Goal: Task Accomplishment & Management: Use online tool/utility

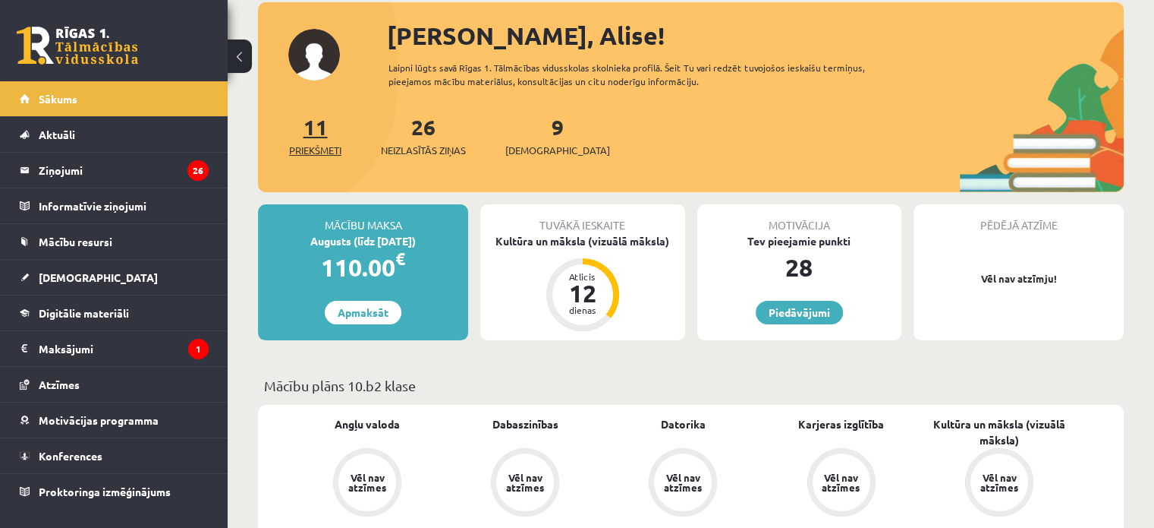
scroll to position [91, 0]
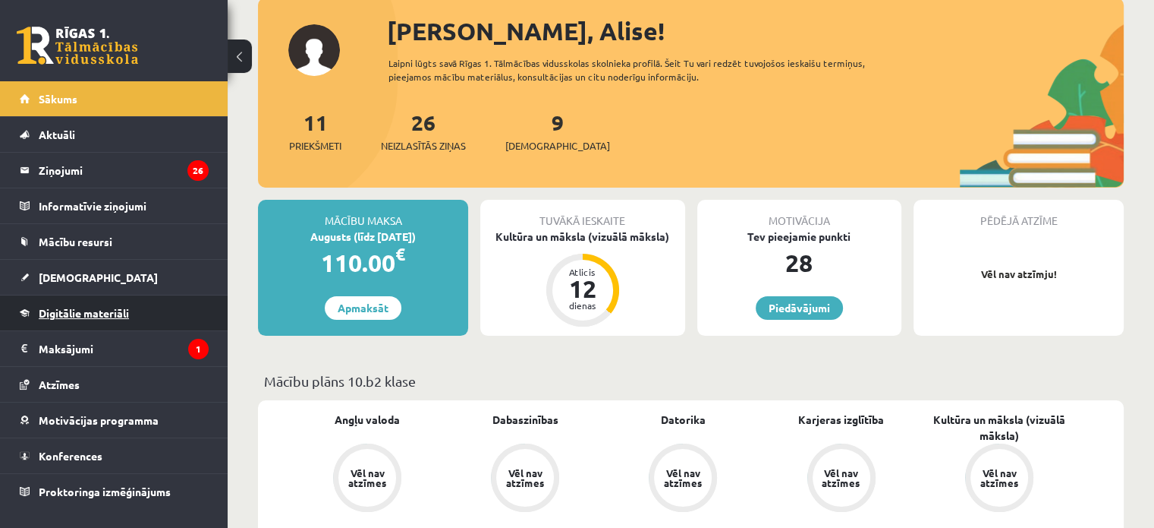
click at [151, 312] on link "Digitālie materiāli" at bounding box center [114, 312] width 189 height 35
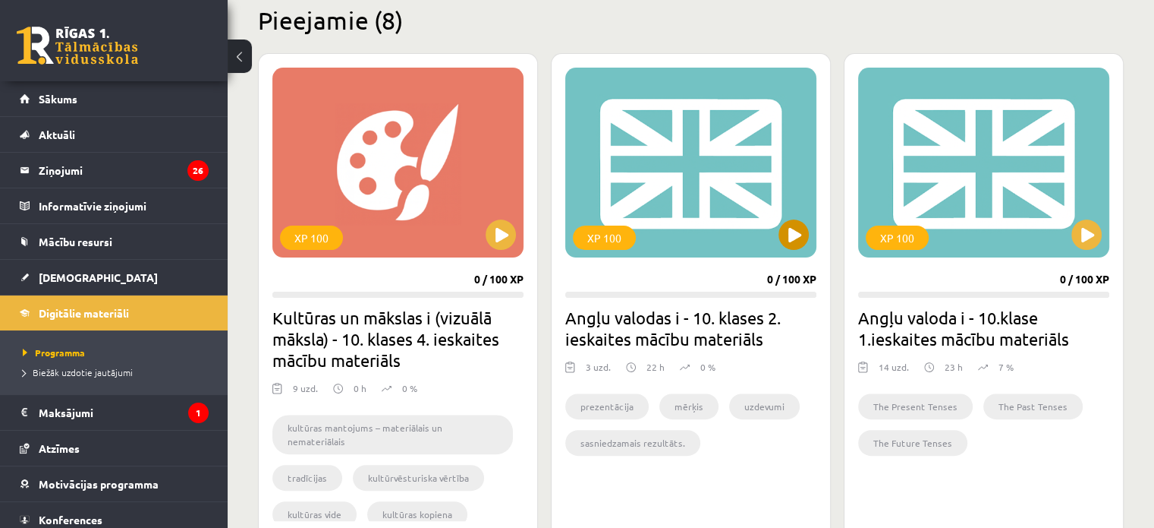
scroll to position [381, 0]
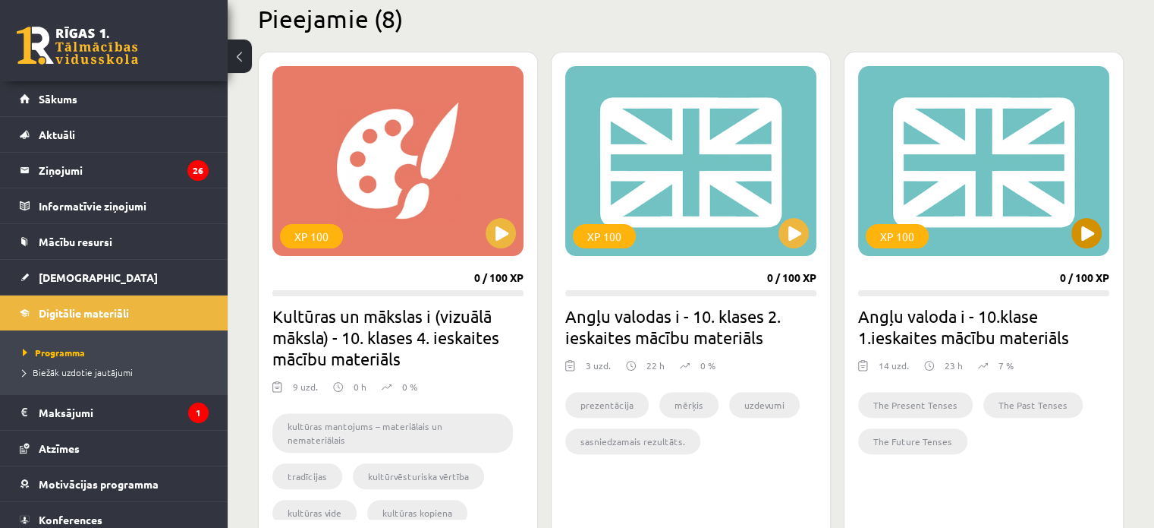
click at [1075, 183] on div "XP 100" at bounding box center [983, 161] width 251 height 190
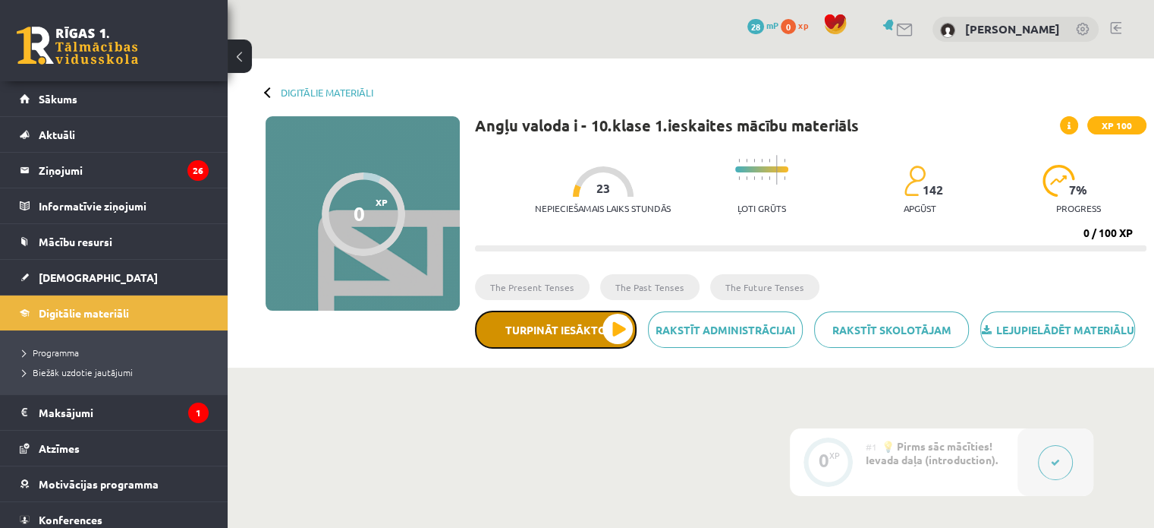
click at [613, 335] on button "Turpināt iesākto" at bounding box center [556, 329] width 162 height 38
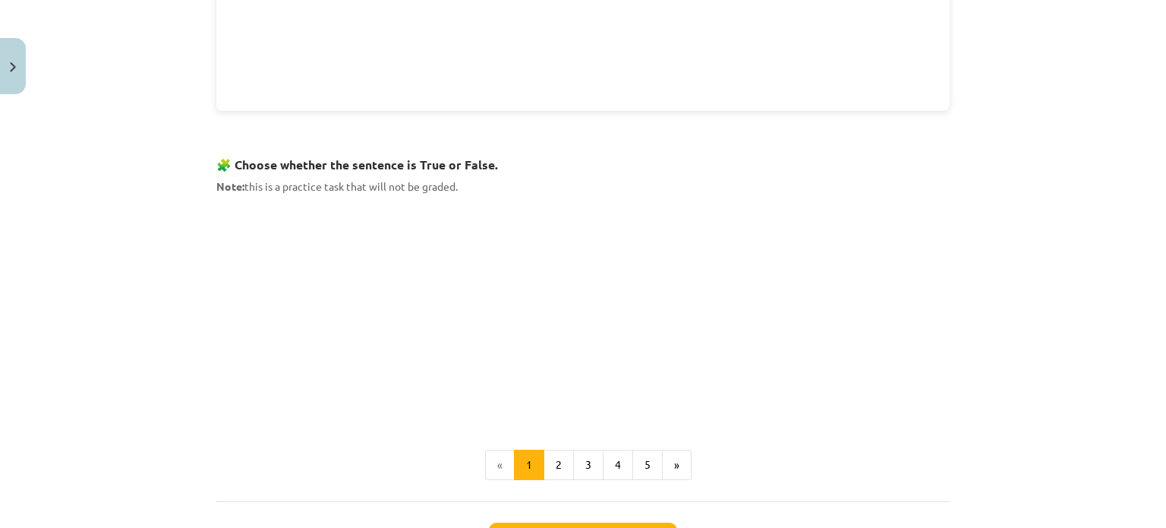
scroll to position [887, 0]
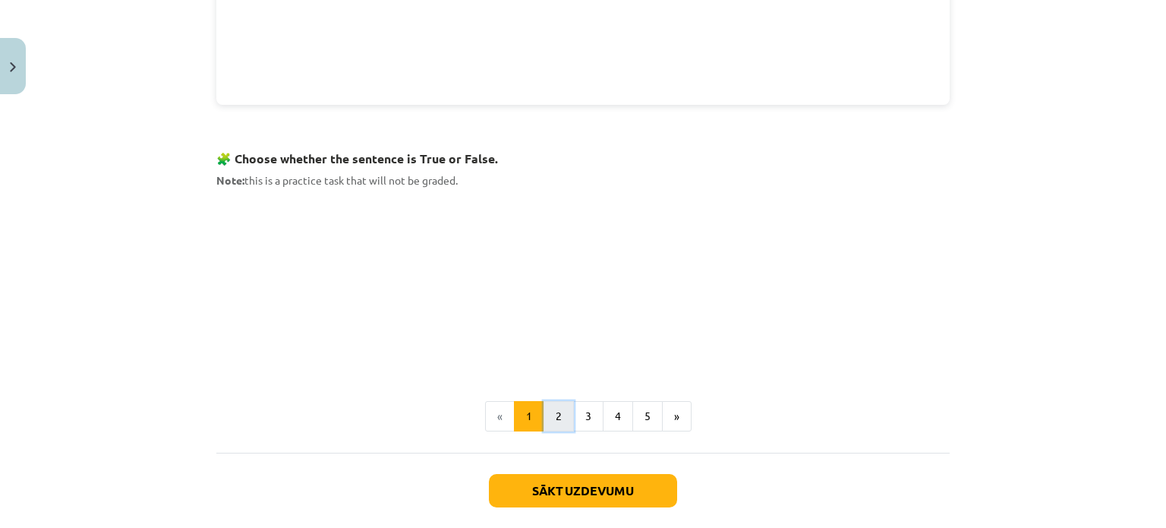
click at [544, 405] on button "2" at bounding box center [558, 416] width 30 height 30
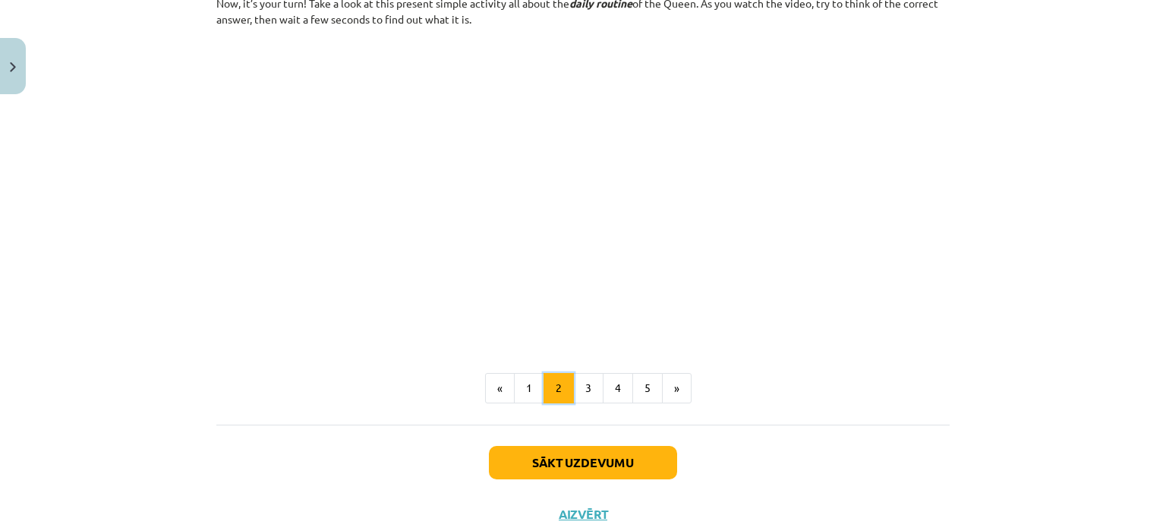
scroll to position [966, 0]
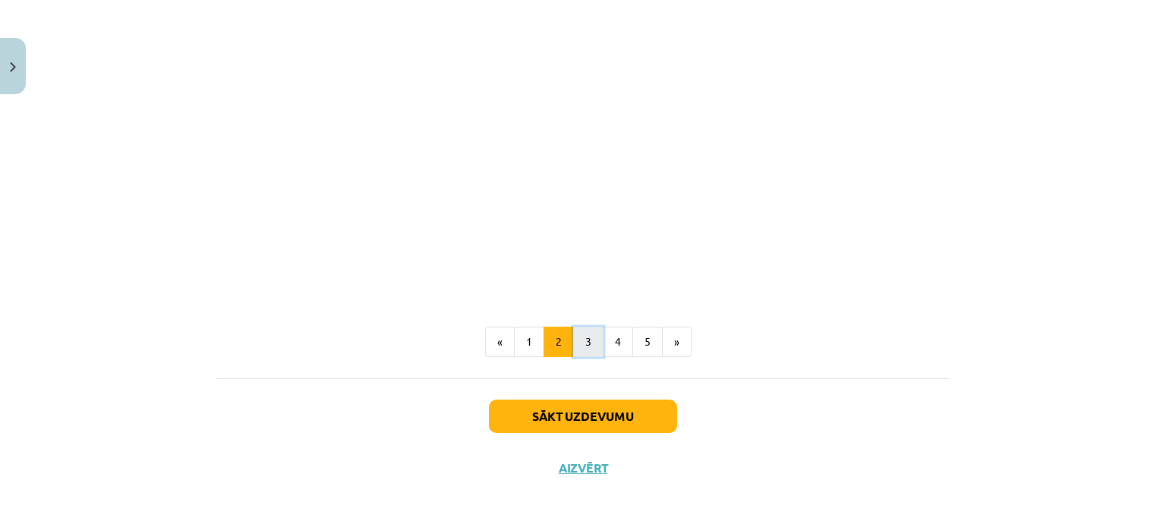
click at [574, 346] on button "3" at bounding box center [588, 341] width 30 height 30
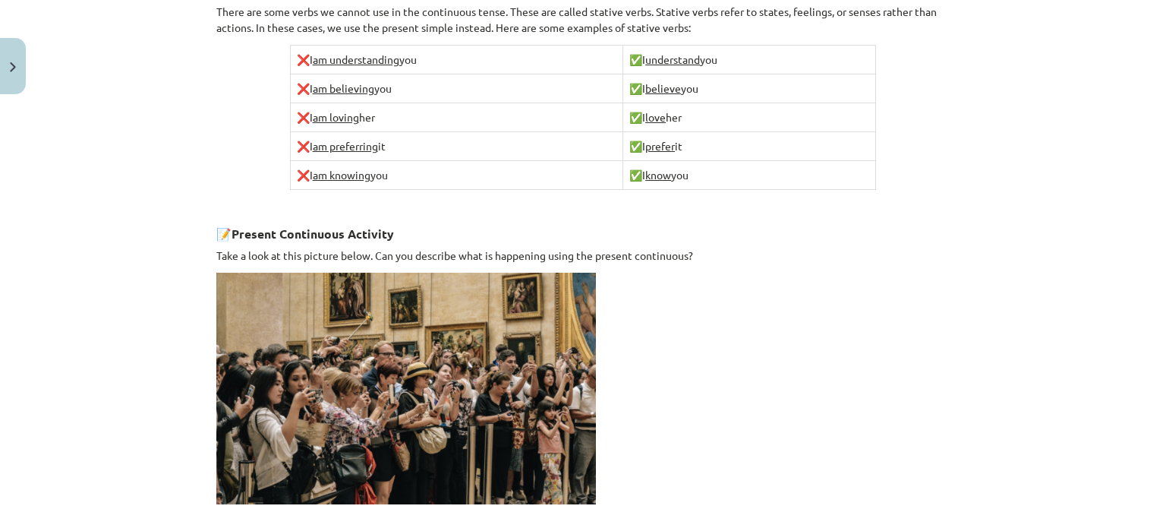
scroll to position [1081, 0]
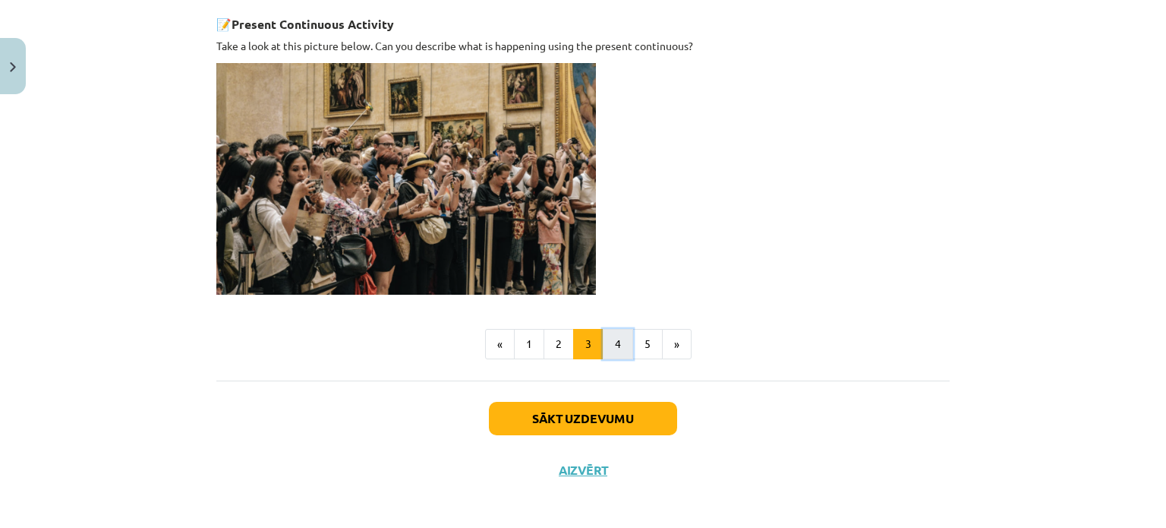
click at [610, 329] on button "4" at bounding box center [618, 344] width 30 height 30
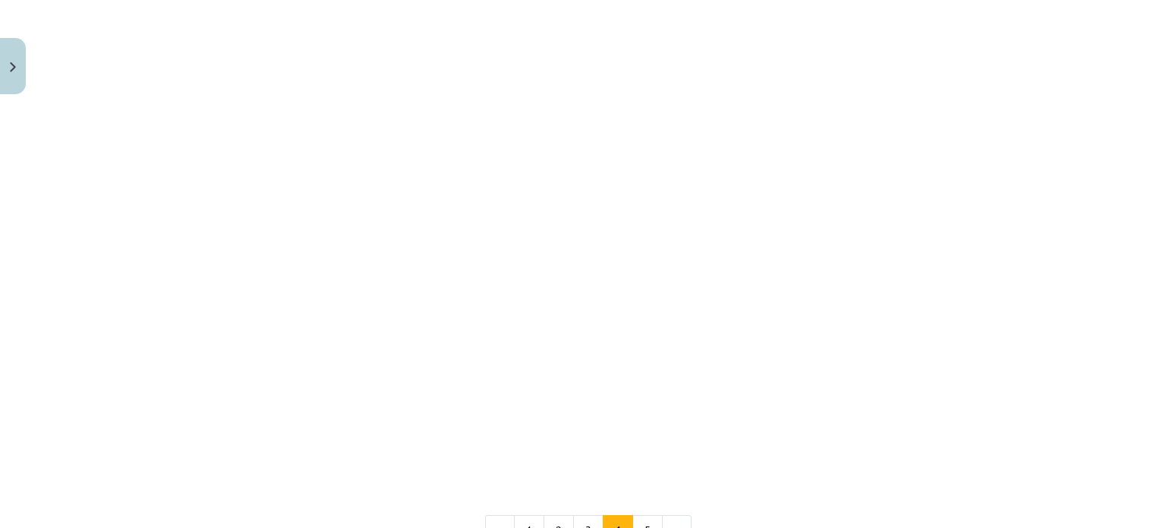
scroll to position [1282, 0]
click at [645, 515] on button "5" at bounding box center [647, 530] width 30 height 30
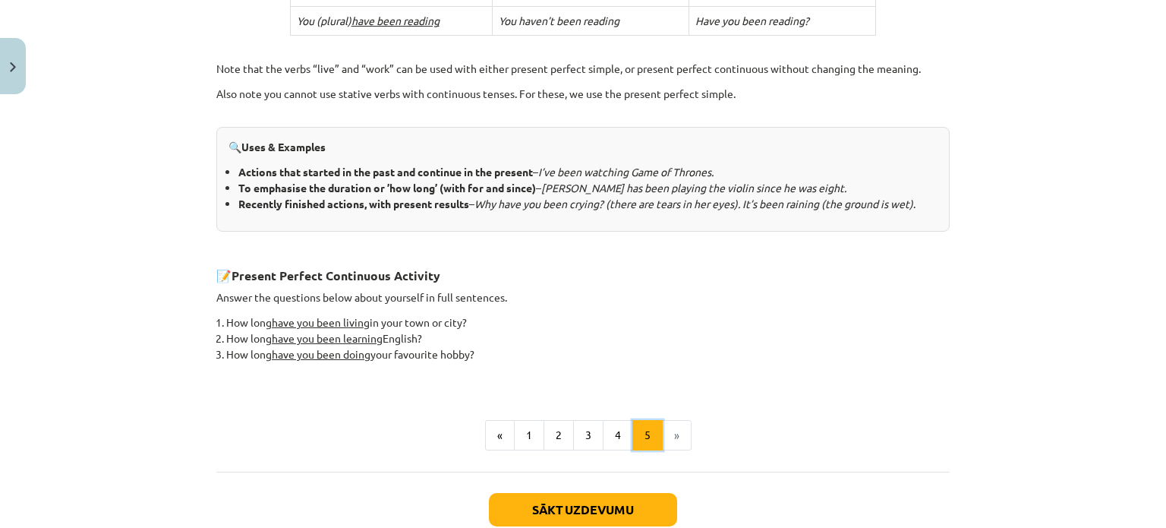
scroll to position [671, 0]
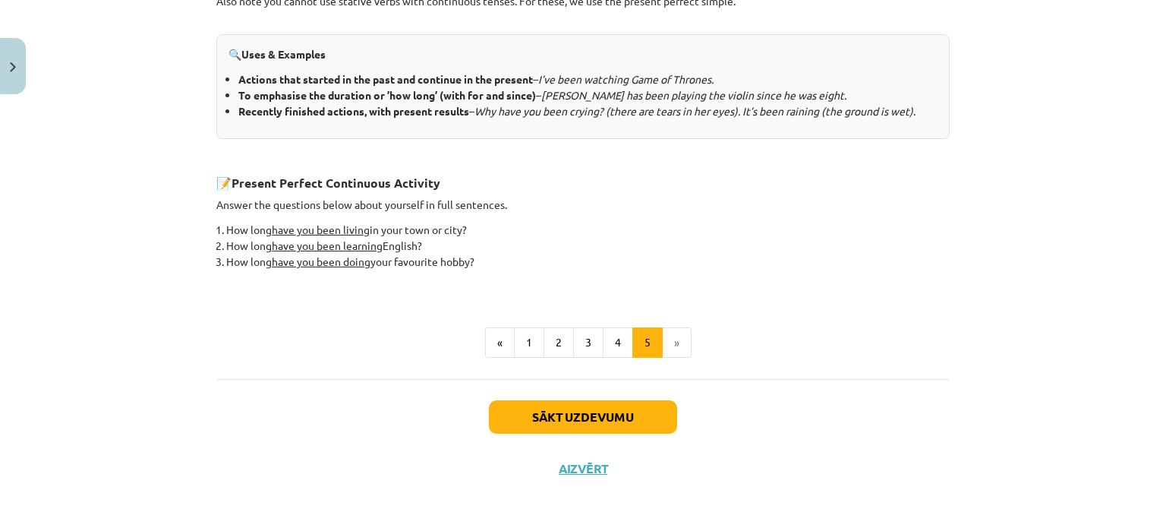
click at [674, 348] on li "»" at bounding box center [677, 342] width 29 height 30
click at [623, 424] on button "Sākt uzdevumu" at bounding box center [583, 416] width 188 height 33
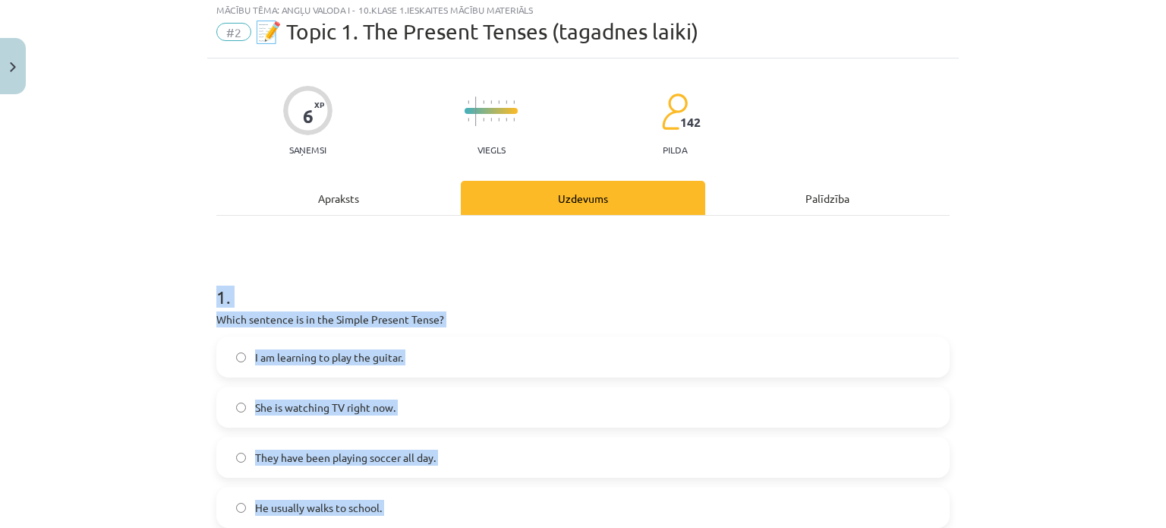
scroll to position [38, 0]
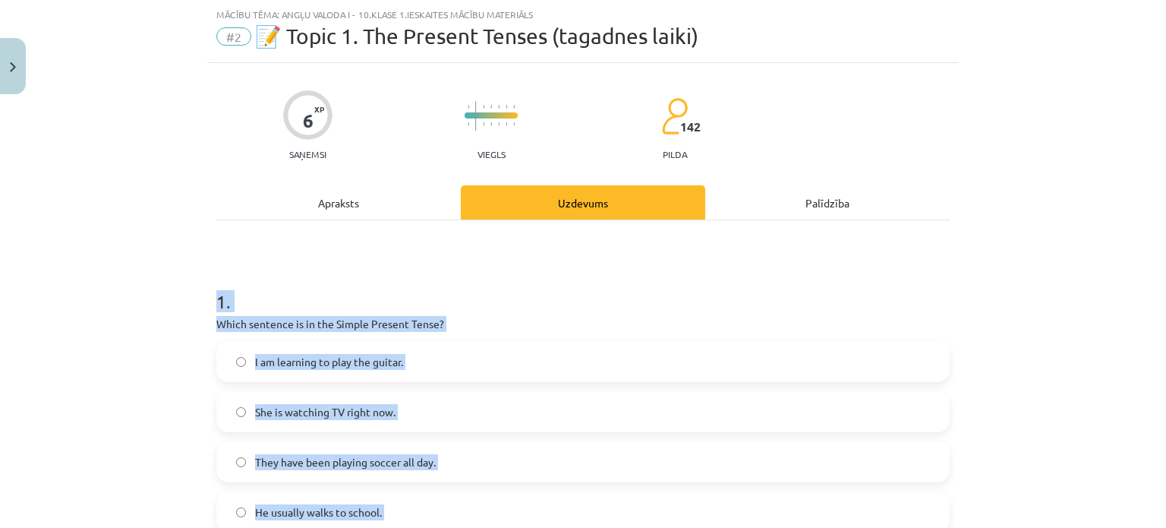
click at [592, 272] on h1 "1 ." at bounding box center [582, 287] width 733 height 47
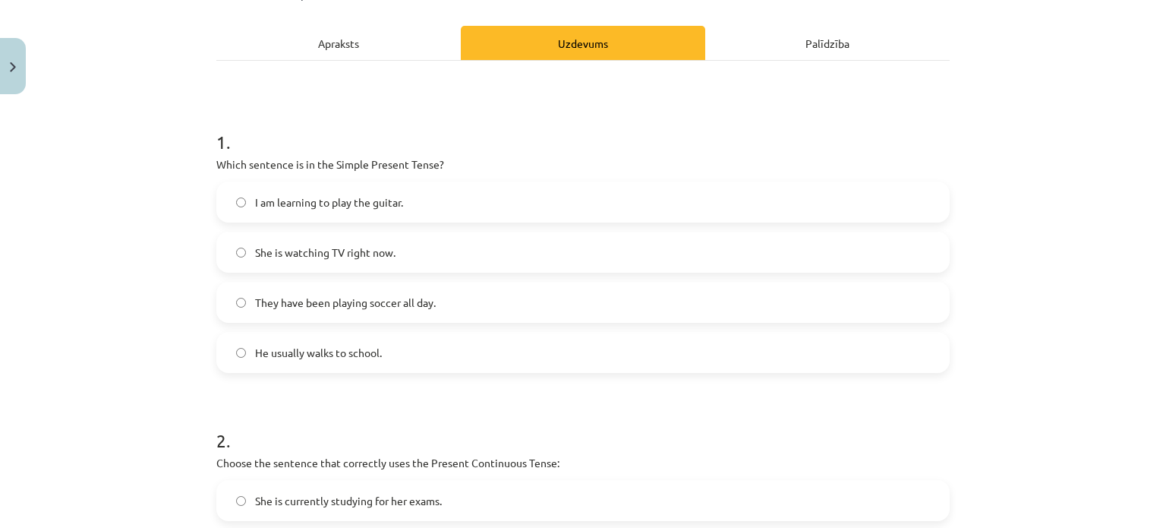
scroll to position [199, 0]
click at [317, 31] on div "Apraksts" at bounding box center [338, 41] width 244 height 34
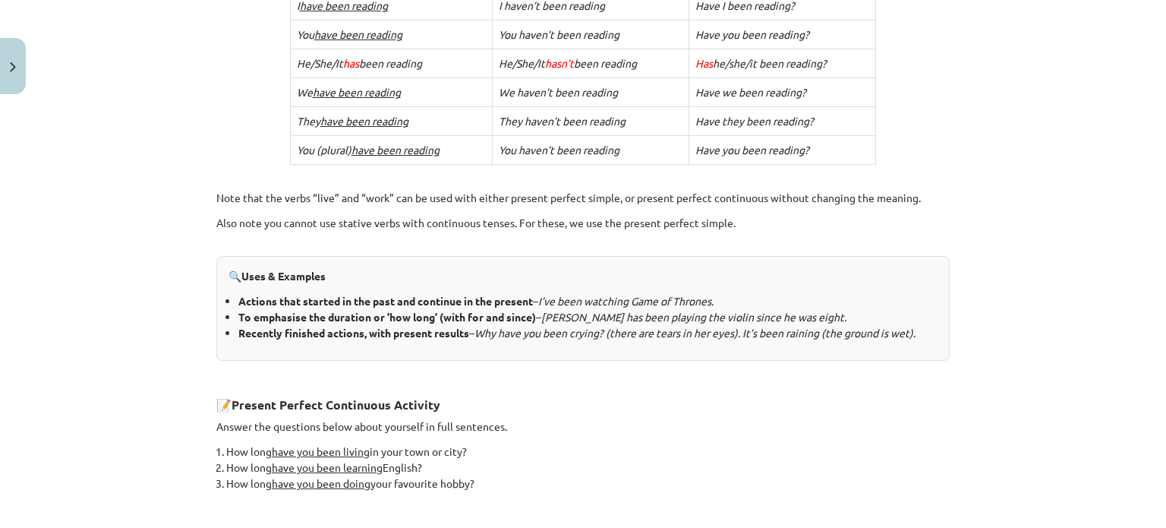
scroll to position [671, 0]
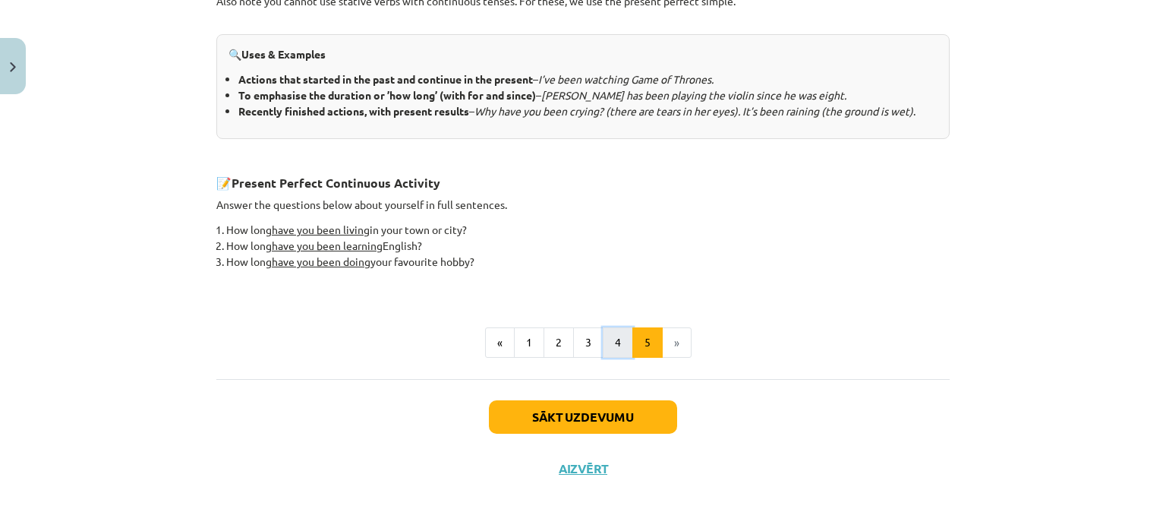
click at [605, 339] on button "4" at bounding box center [618, 342] width 30 height 30
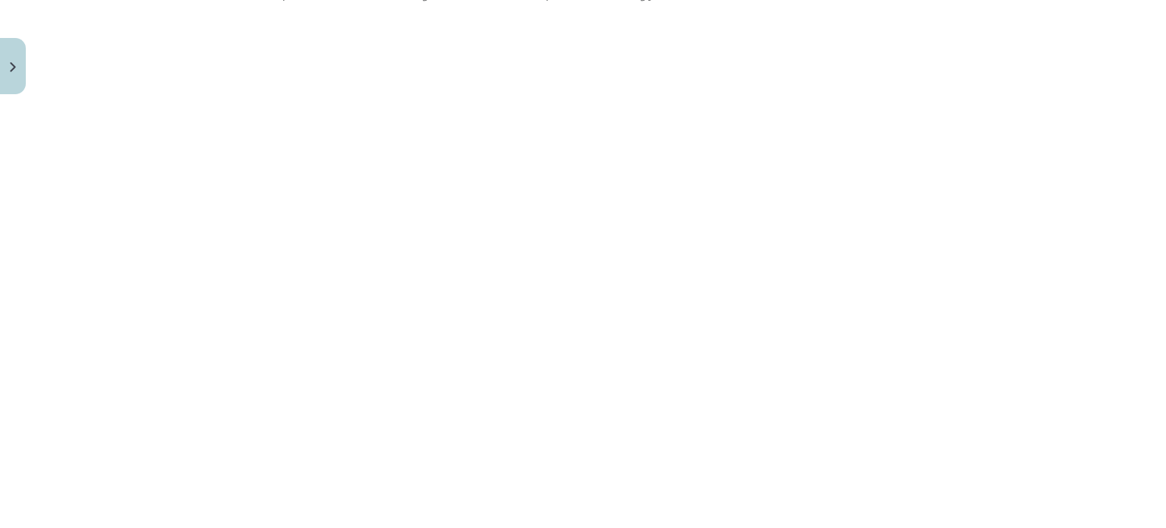
scroll to position [1214, 0]
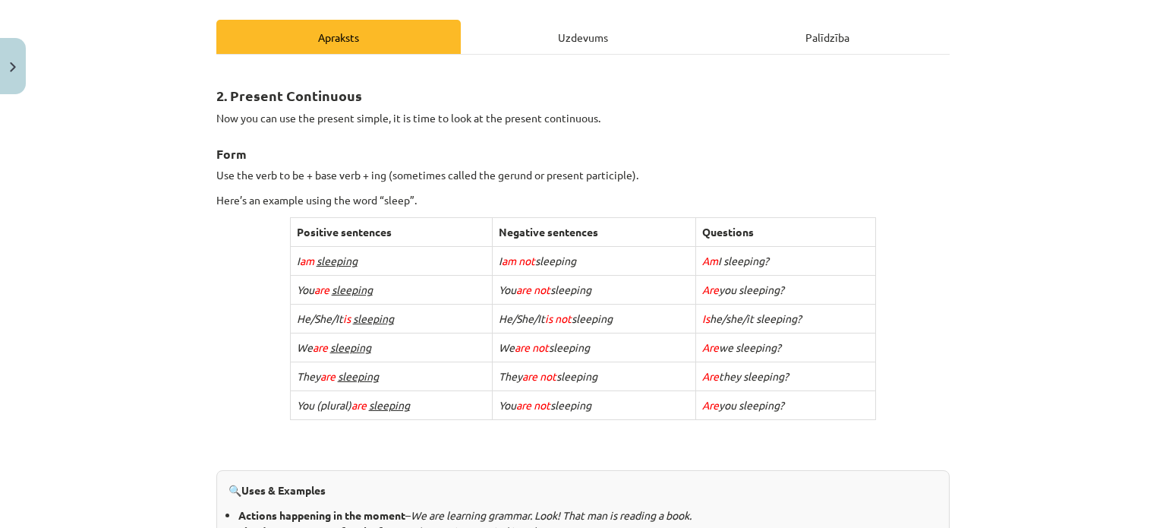
scroll to position [202, 0]
click at [533, 33] on div "Uzdevums" at bounding box center [583, 38] width 244 height 34
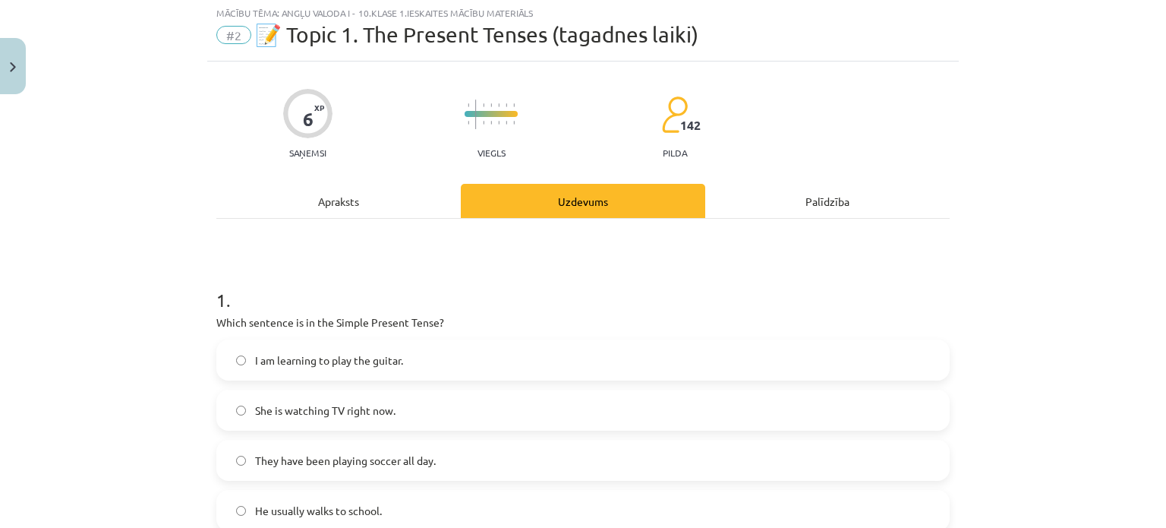
scroll to position [38, 0]
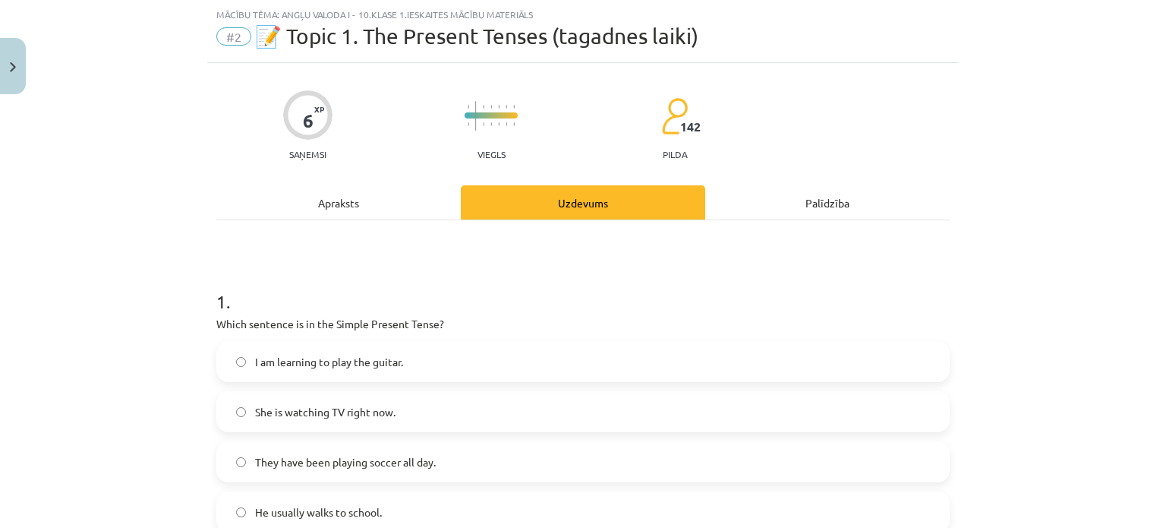
click at [367, 194] on div "Apraksts" at bounding box center [338, 202] width 244 height 34
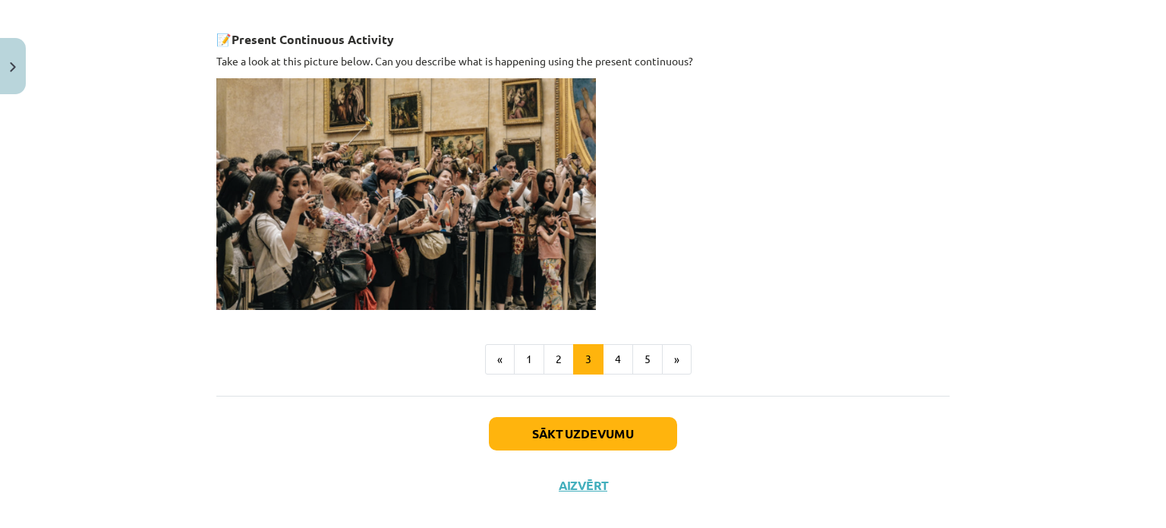
scroll to position [1081, 0]
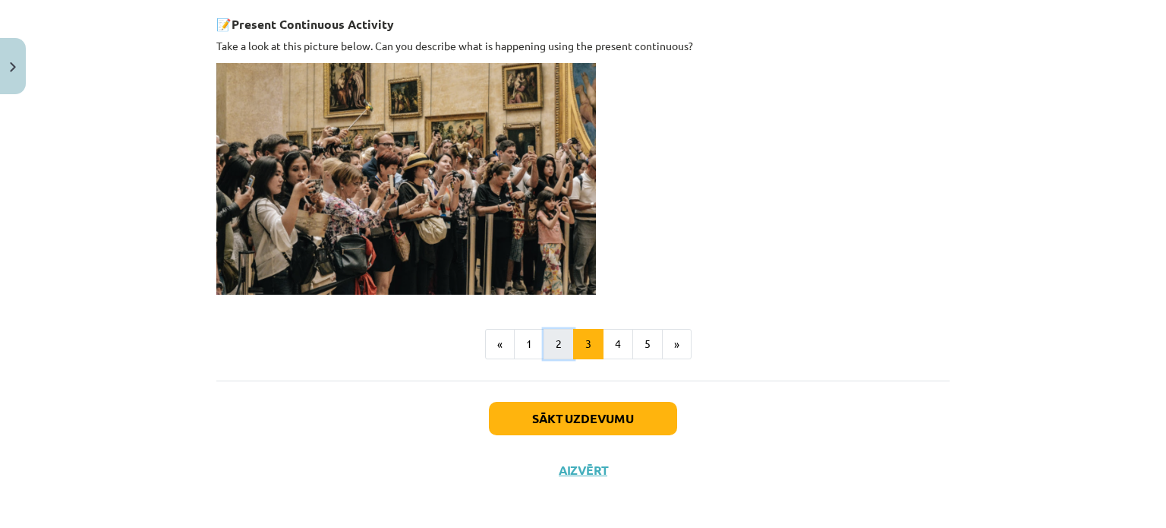
click at [553, 329] on button "2" at bounding box center [558, 344] width 30 height 30
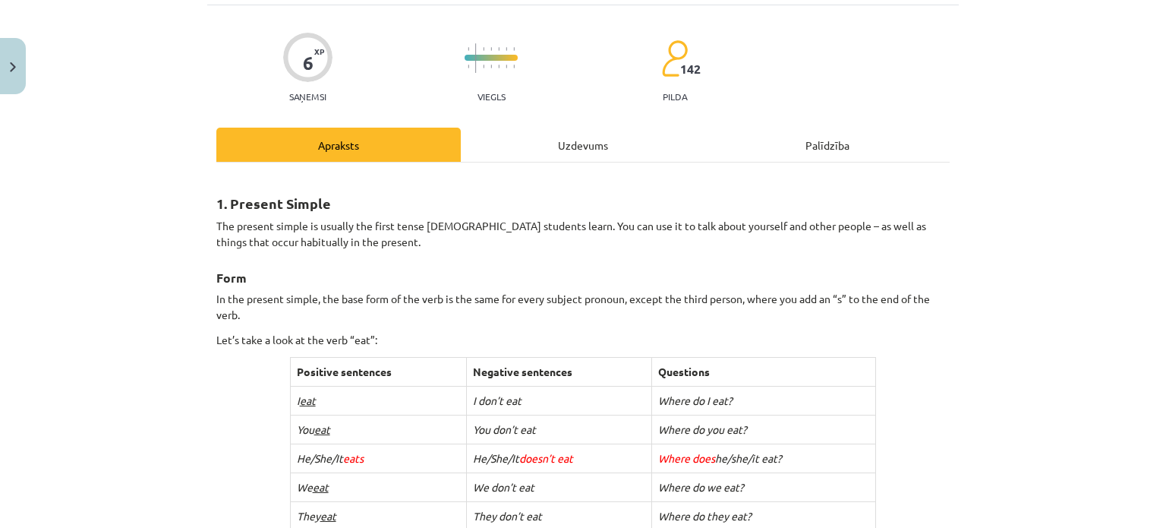
scroll to position [94, 0]
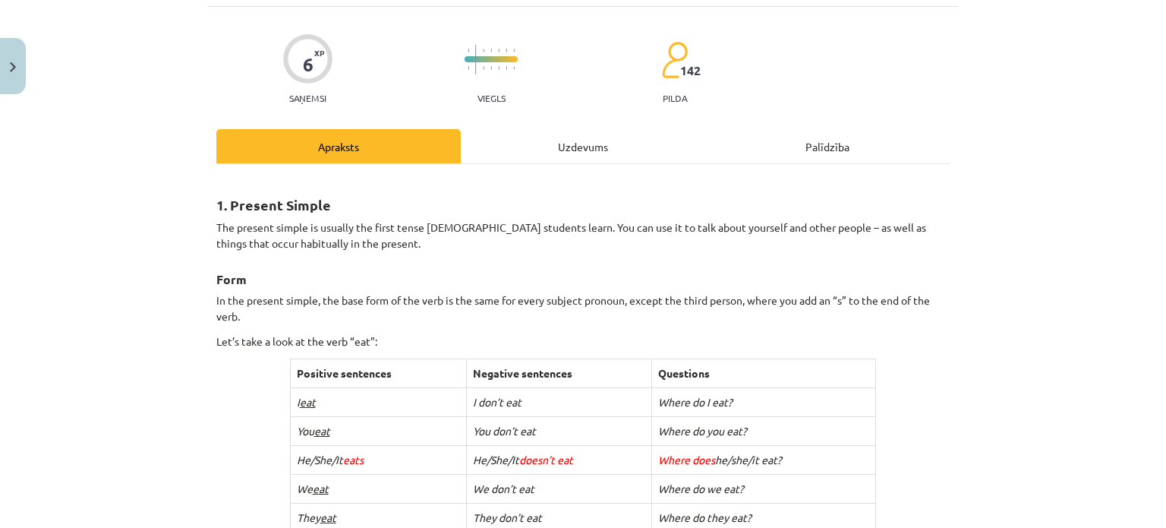
click at [568, 135] on div "Uzdevums" at bounding box center [583, 146] width 244 height 34
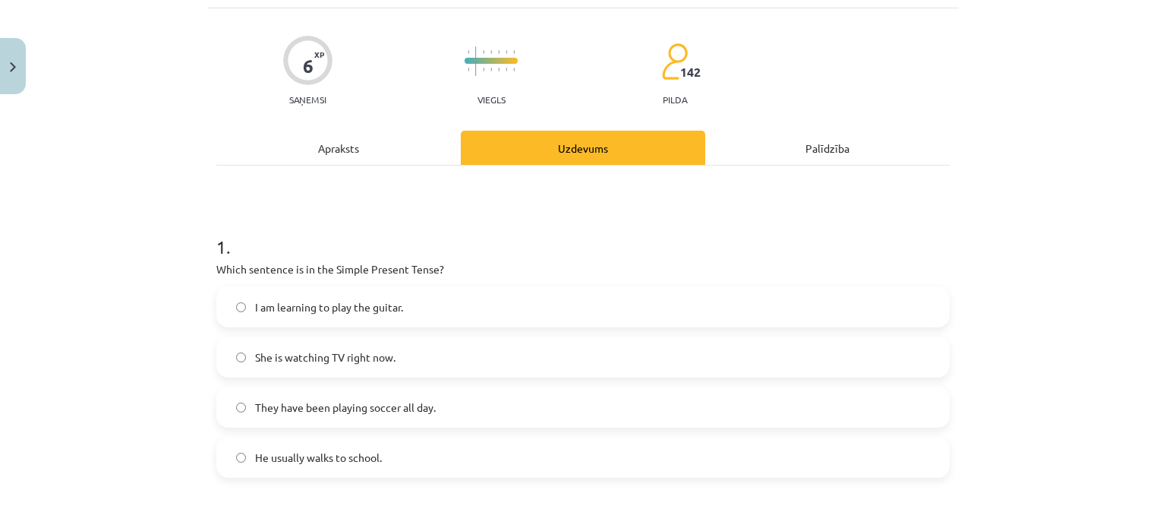
scroll to position [77, 0]
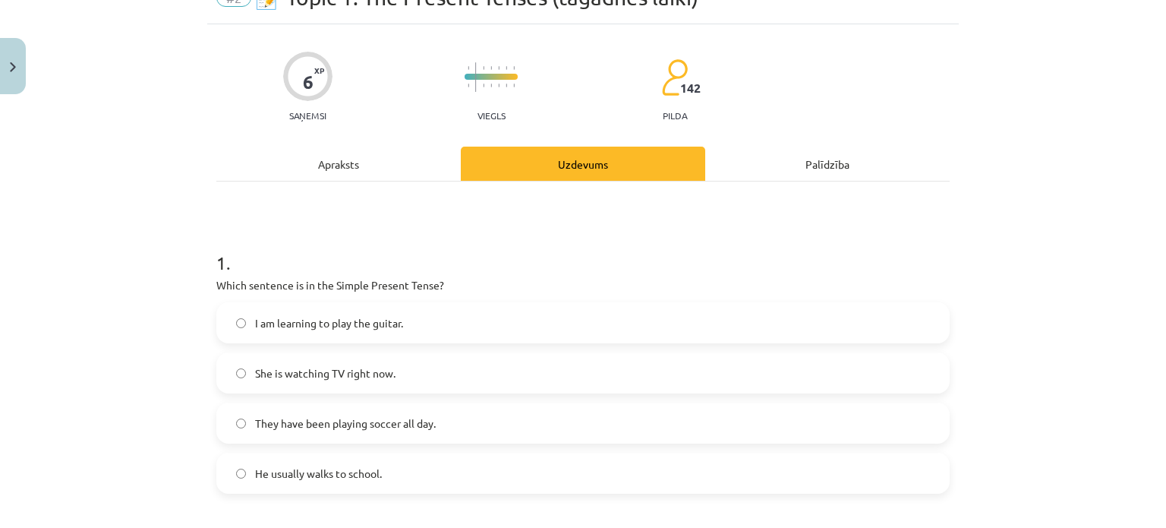
click at [317, 158] on div "Apraksts" at bounding box center [338, 163] width 244 height 34
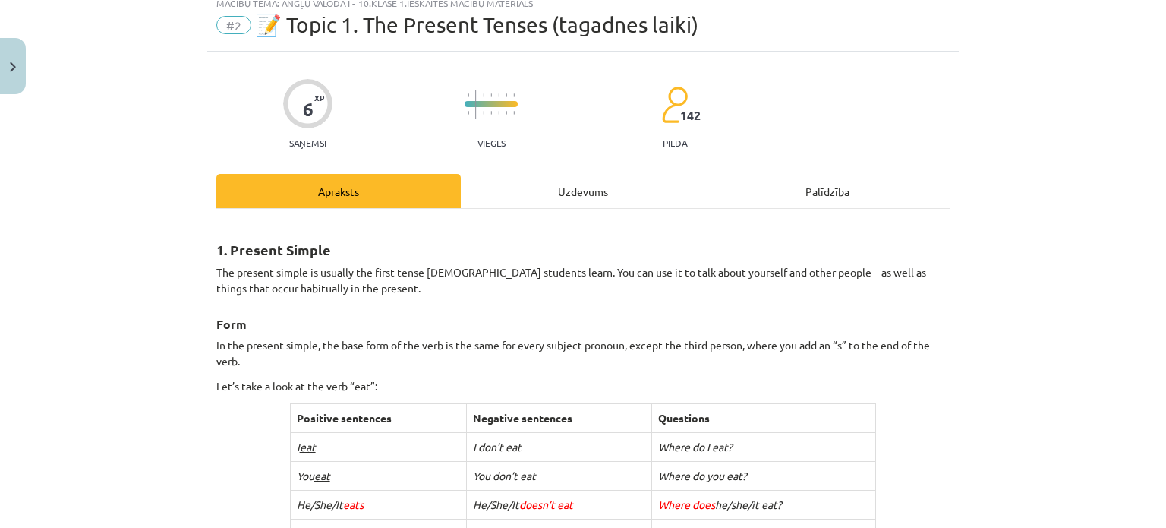
scroll to position [0, 0]
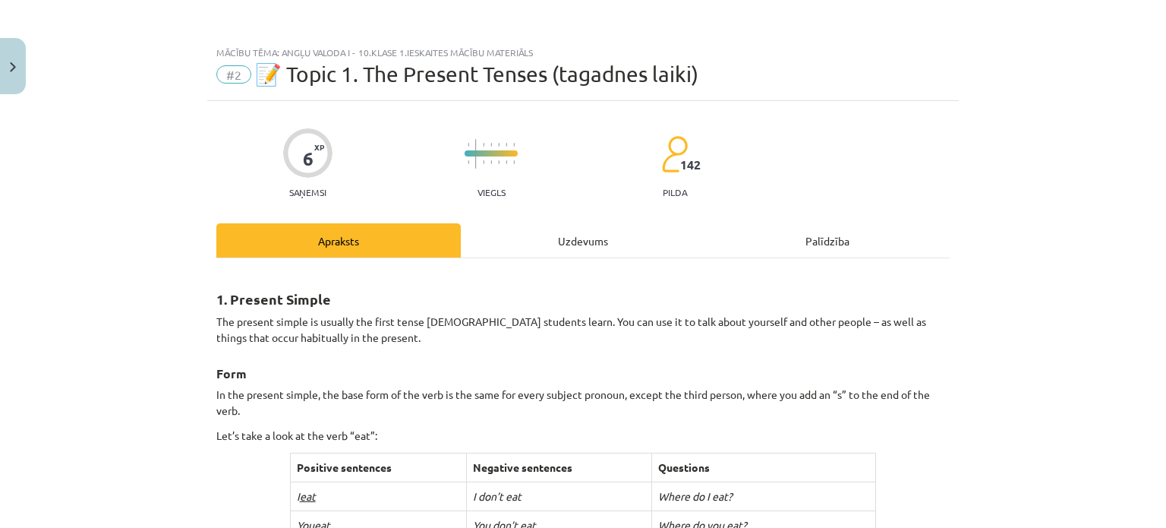
click at [525, 232] on div "Uzdevums" at bounding box center [583, 240] width 244 height 34
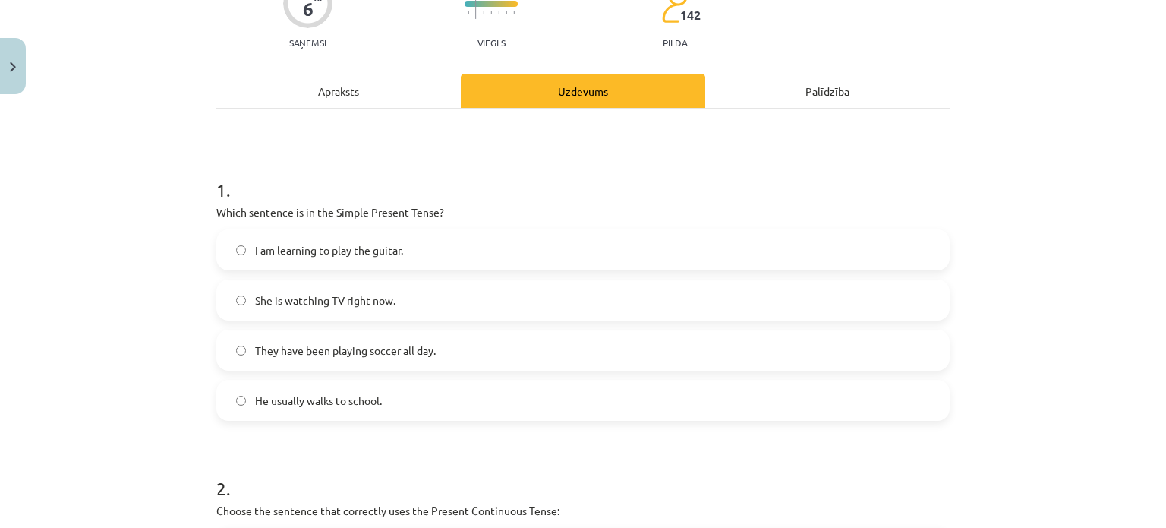
scroll to position [162, 0]
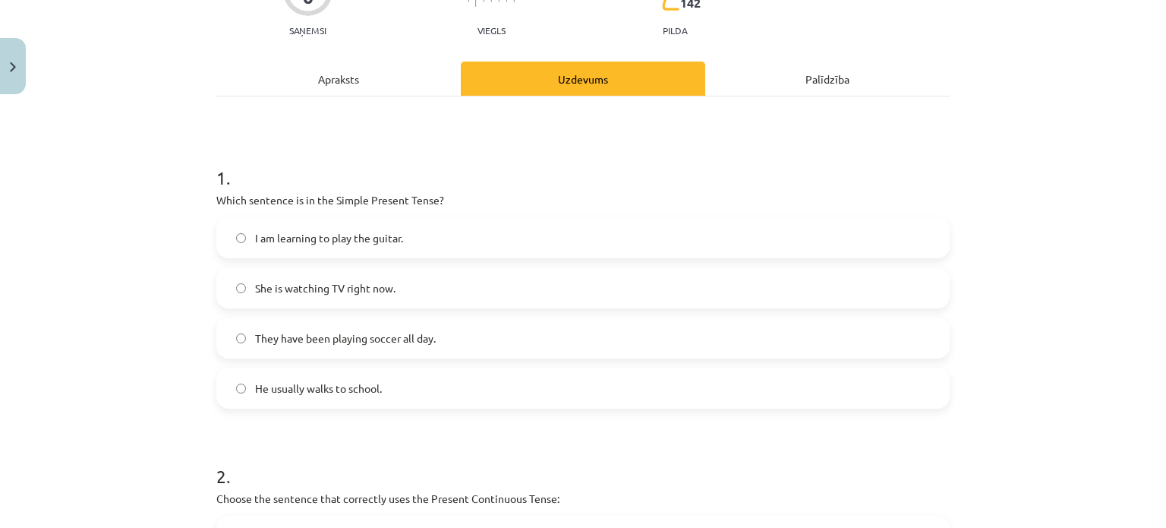
click at [336, 225] on label "I am learning to play the guitar." at bounding box center [583, 238] width 730 height 38
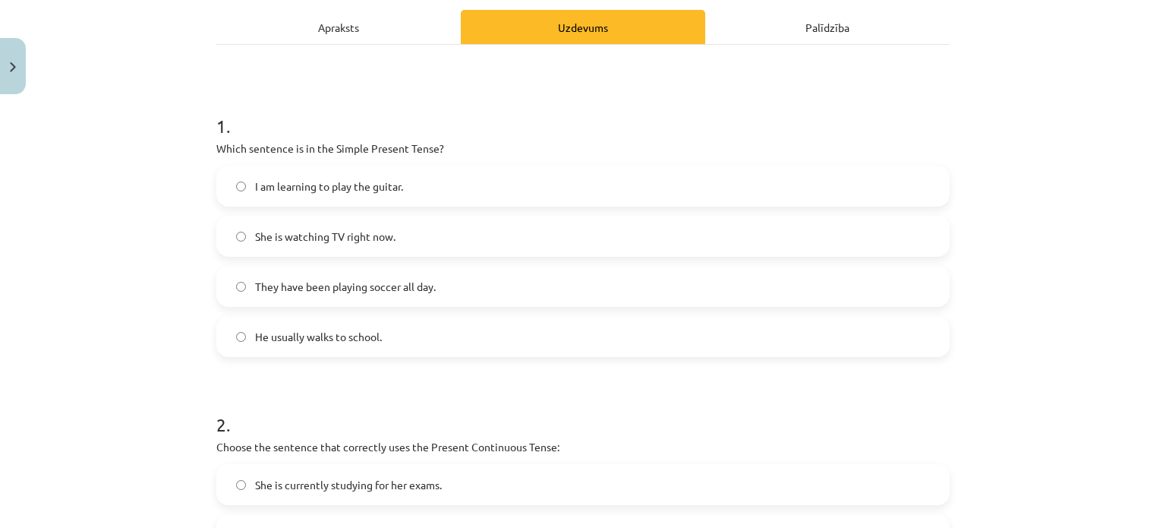
scroll to position [213, 0]
click at [329, 291] on span "They have been playing soccer all day." at bounding box center [345, 287] width 181 height 16
click at [312, 341] on span "He usually walks to school." at bounding box center [318, 337] width 127 height 16
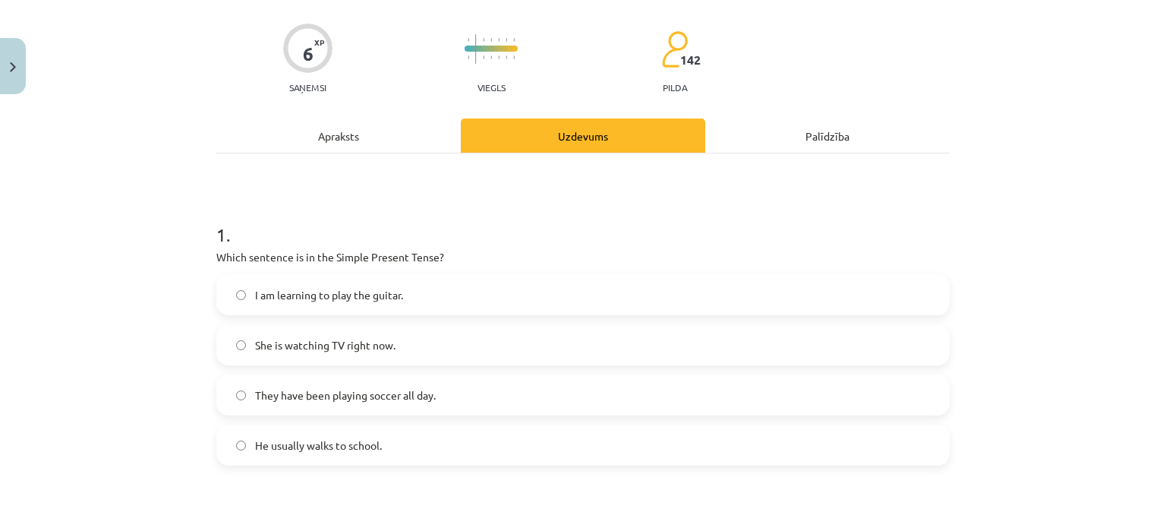
scroll to position [97, 0]
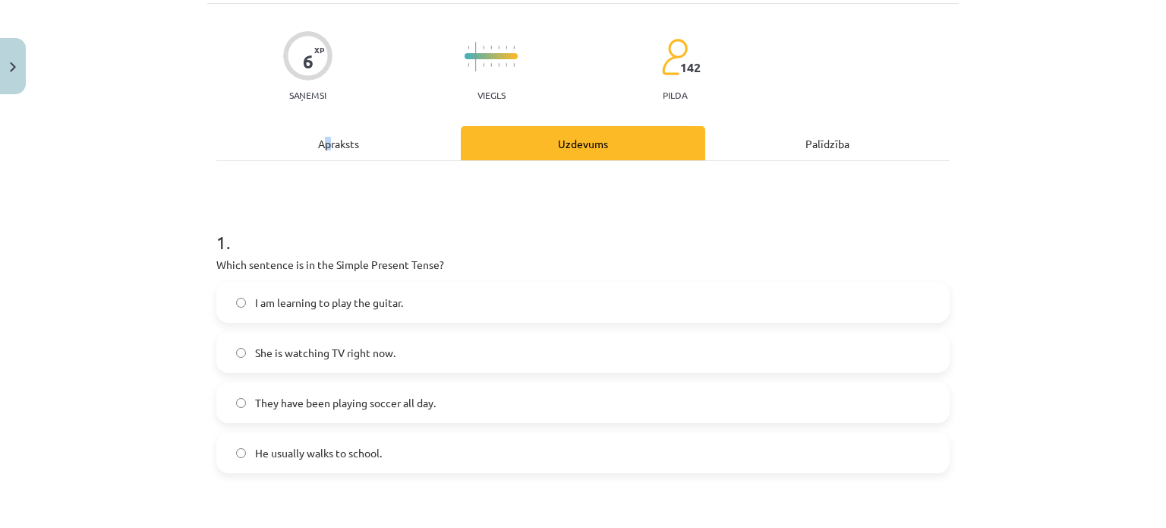
drag, startPoint x: 320, startPoint y: 123, endPoint x: 322, endPoint y: 137, distance: 13.7
click at [322, 137] on div "Apraksts" at bounding box center [338, 143] width 244 height 34
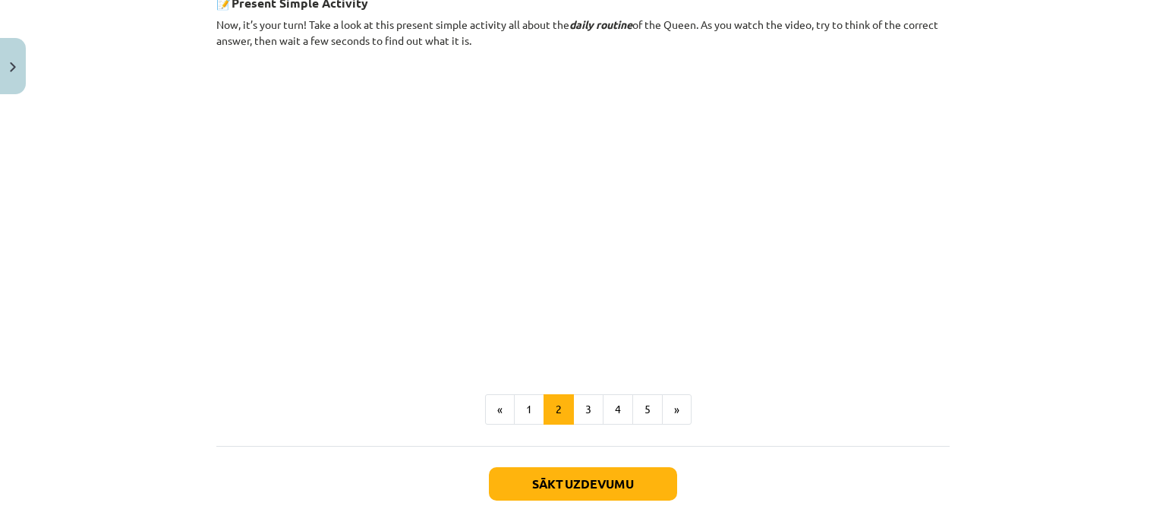
scroll to position [900, 0]
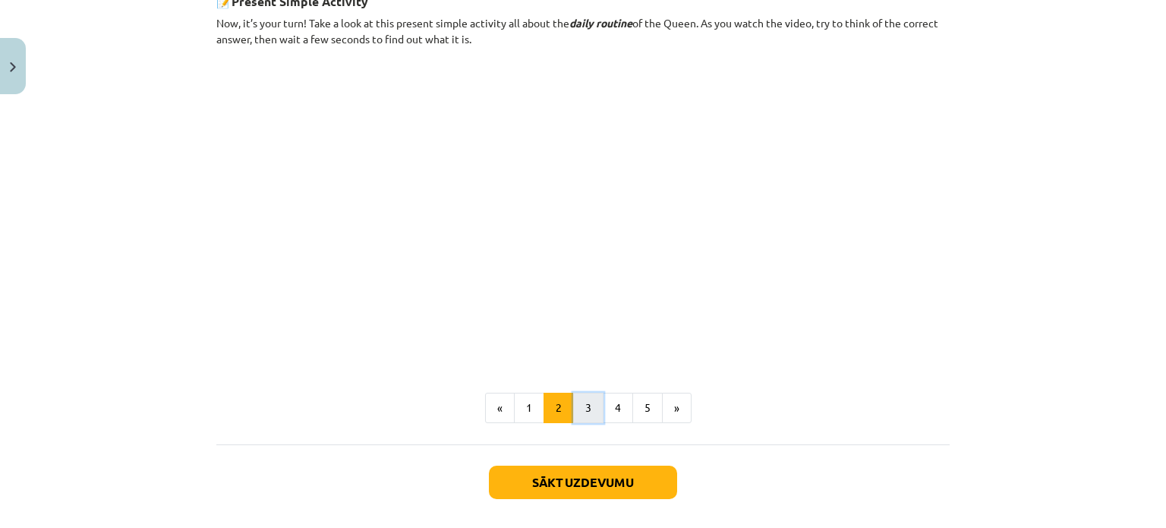
click at [573, 394] on button "3" at bounding box center [588, 407] width 30 height 30
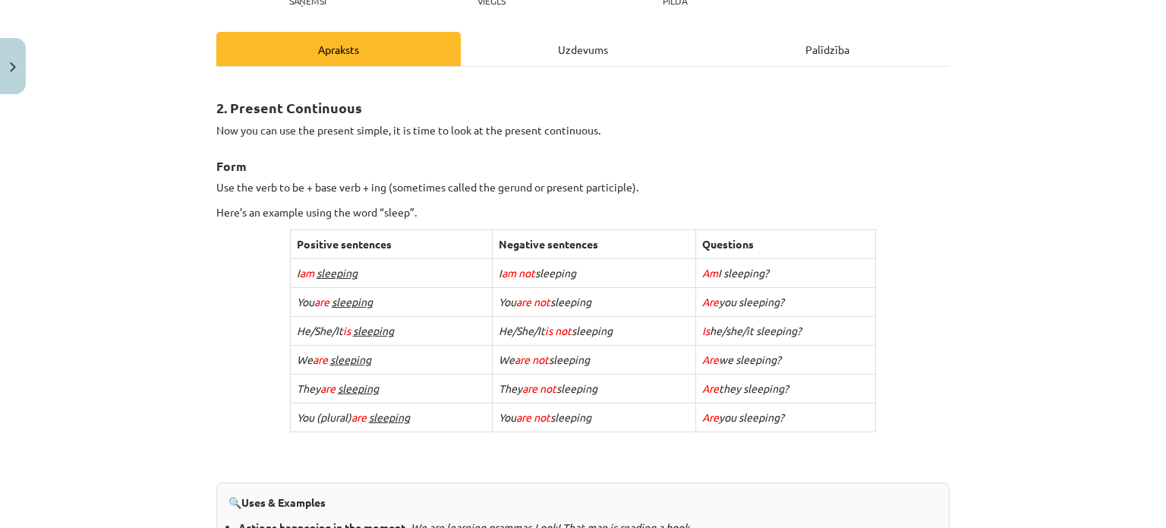
scroll to position [190, 0]
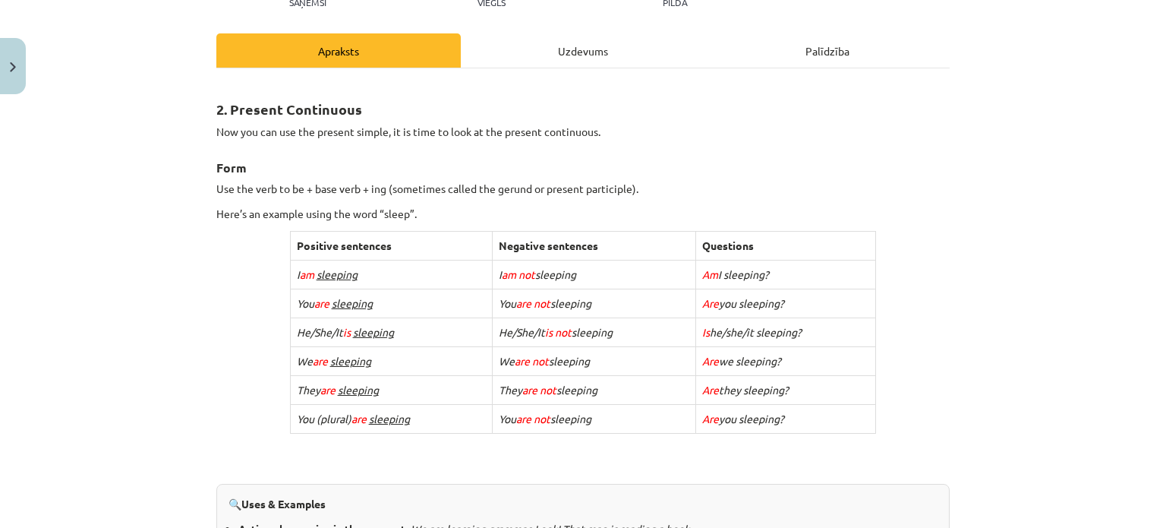
click at [519, 61] on div "Uzdevums" at bounding box center [583, 50] width 244 height 34
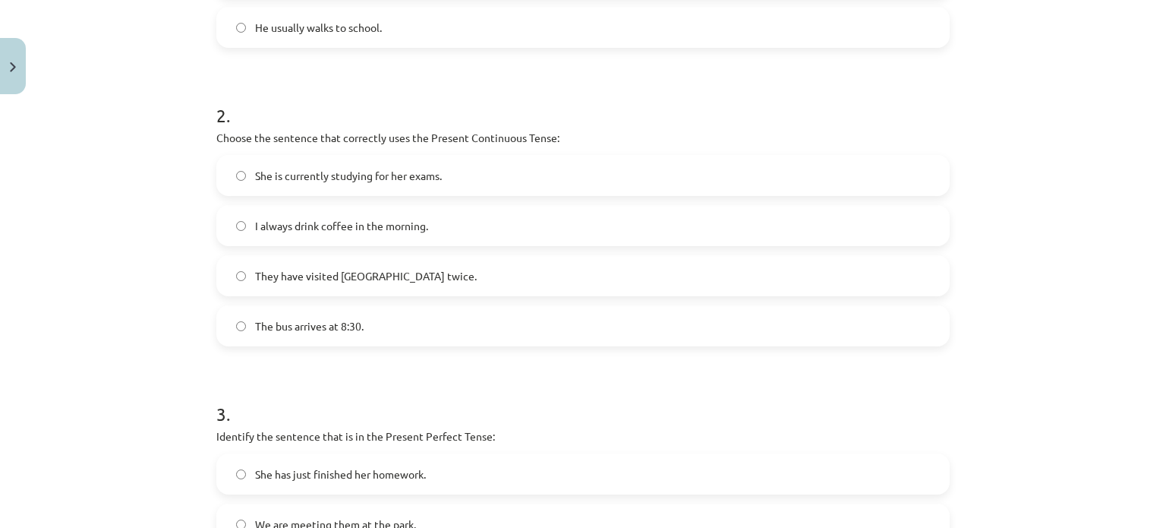
scroll to position [529, 0]
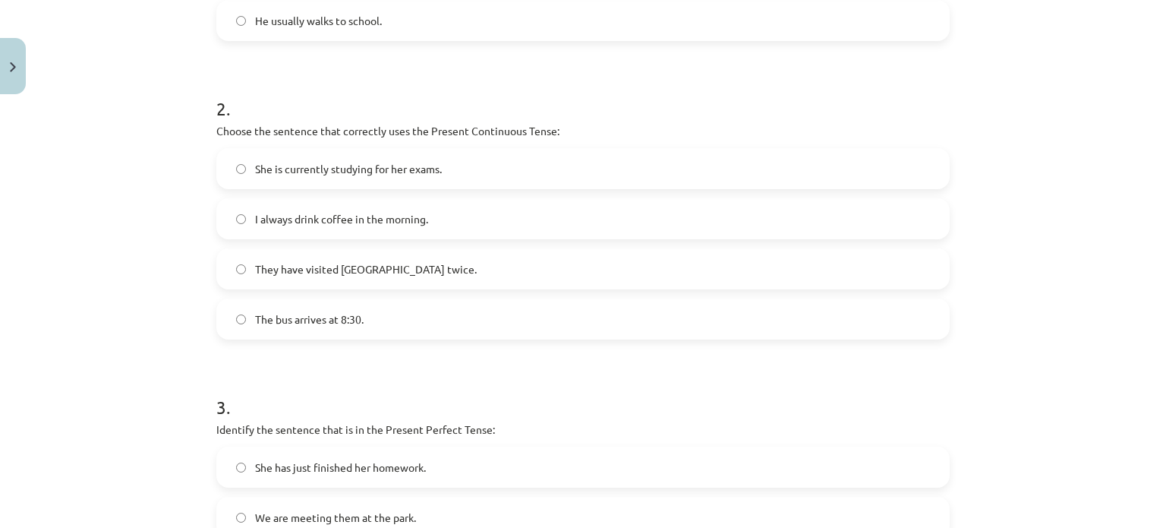
click at [434, 162] on span "She is currently studying for her exams." at bounding box center [348, 169] width 187 height 16
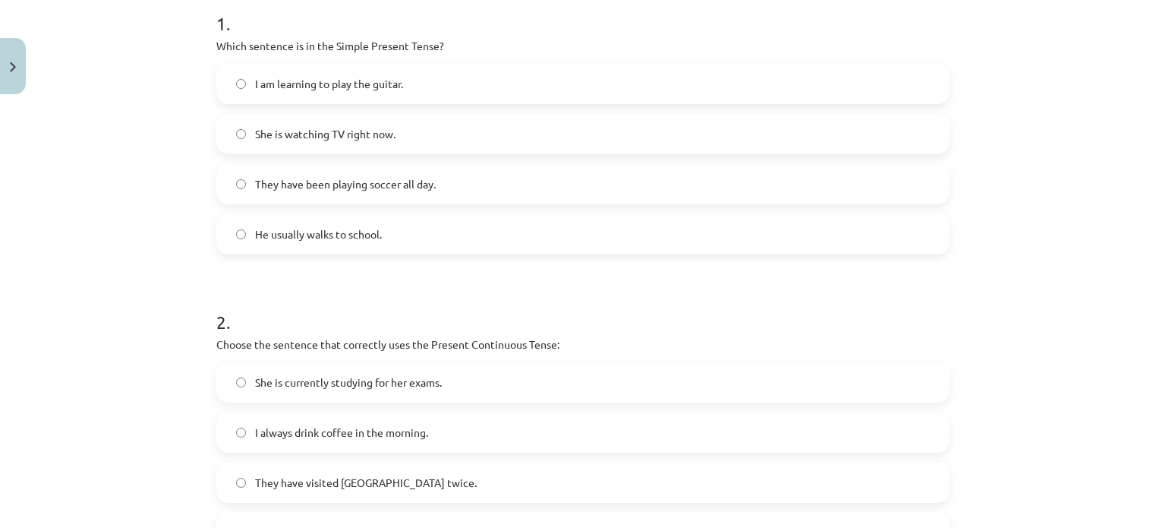
scroll to position [0, 0]
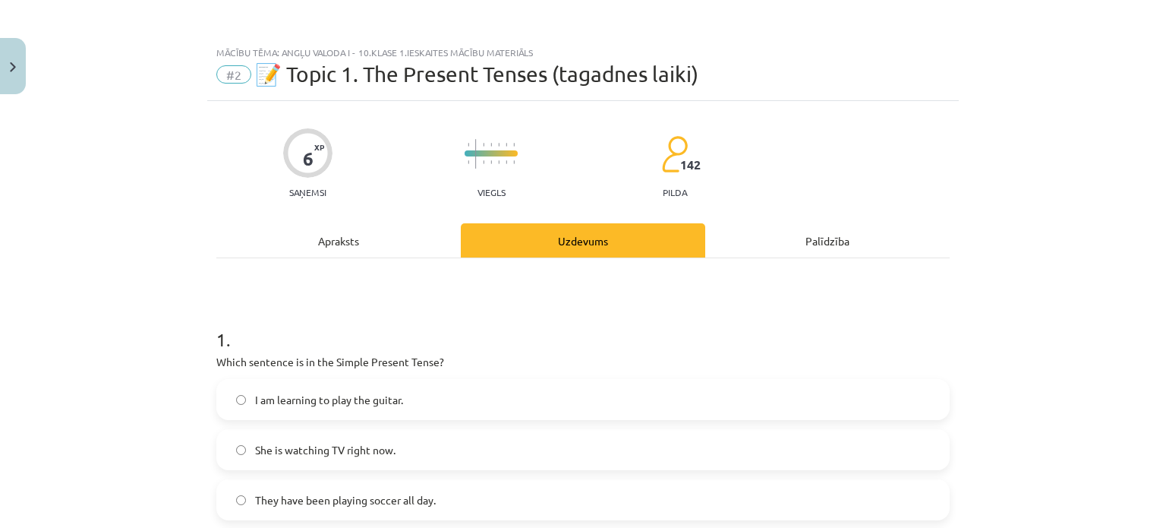
click at [332, 238] on div "Apraksts" at bounding box center [338, 240] width 244 height 34
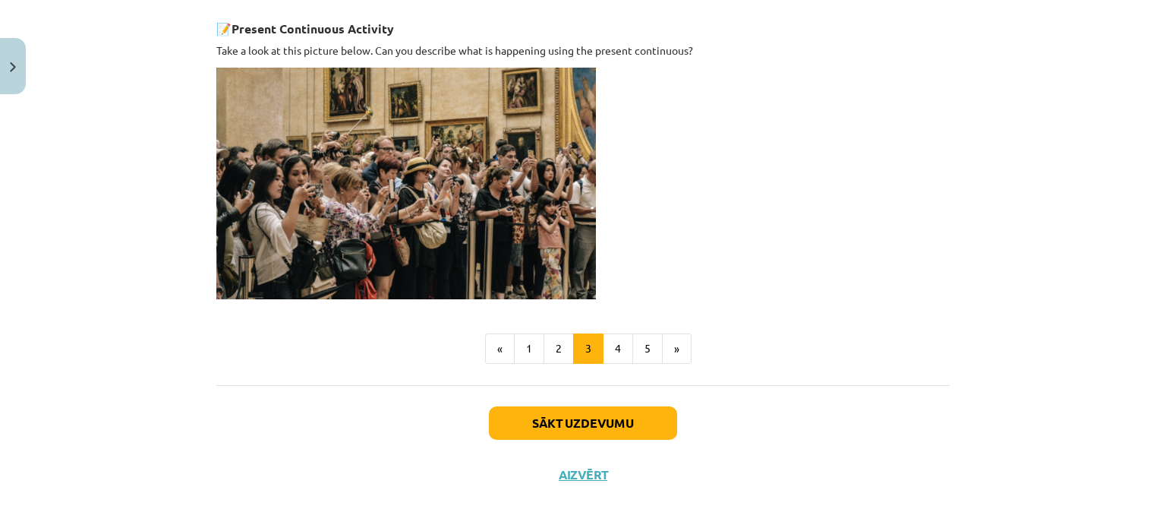
scroll to position [1081, 0]
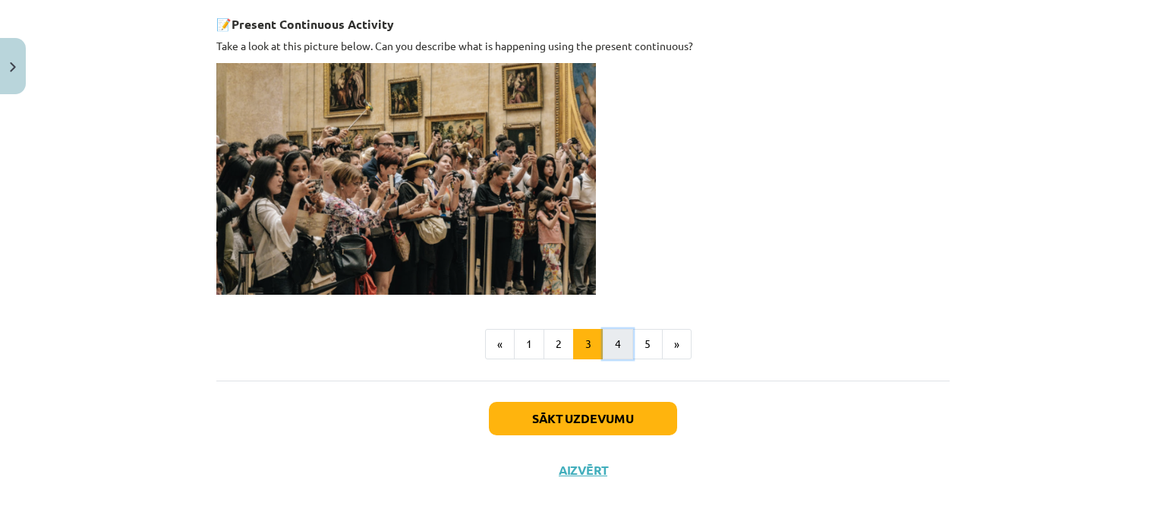
click at [616, 335] on button "4" at bounding box center [618, 344] width 30 height 30
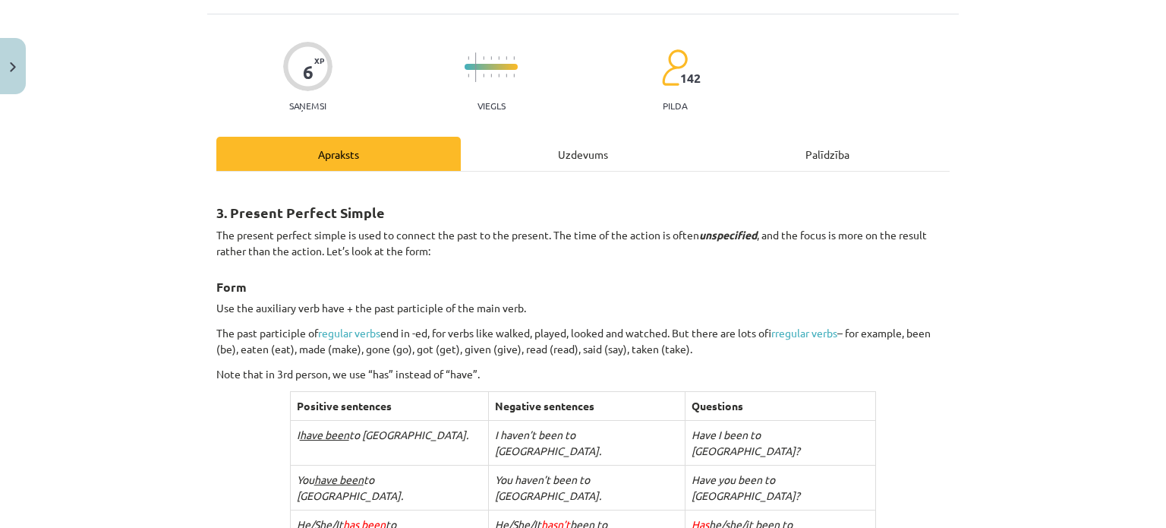
scroll to position [74, 0]
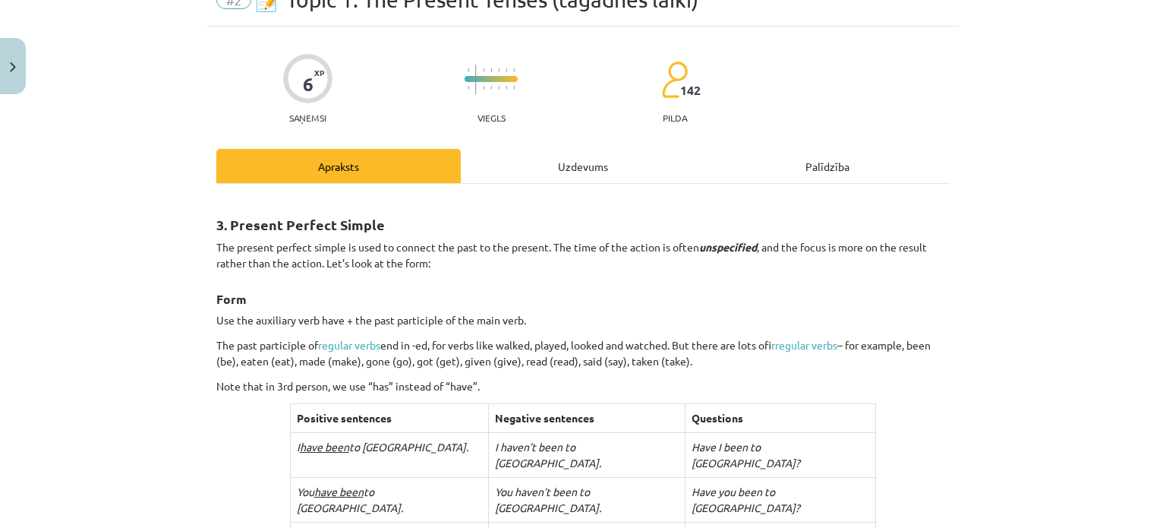
click at [573, 168] on div "Uzdevums" at bounding box center [583, 166] width 244 height 34
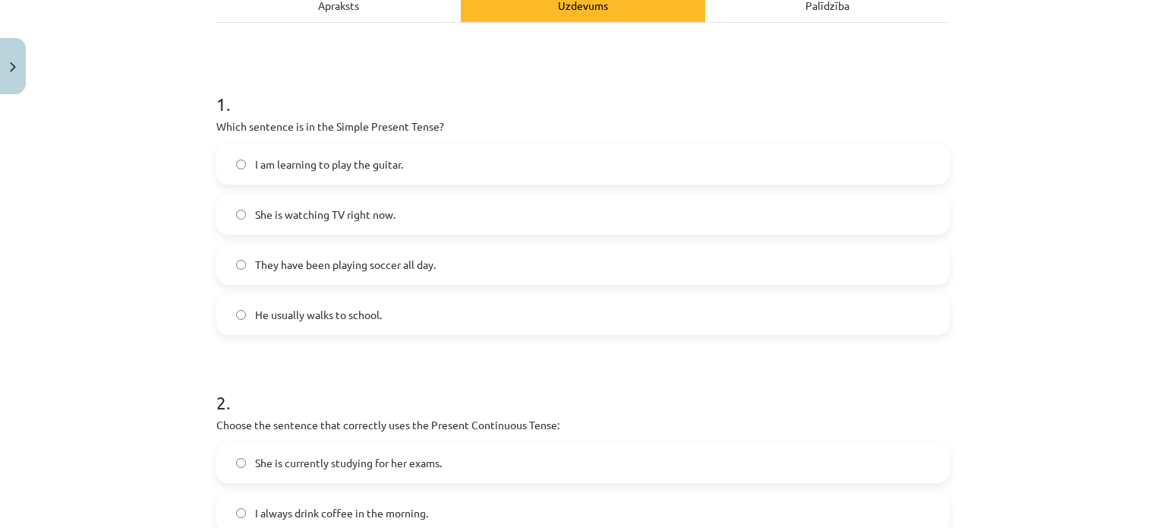
scroll to position [0, 0]
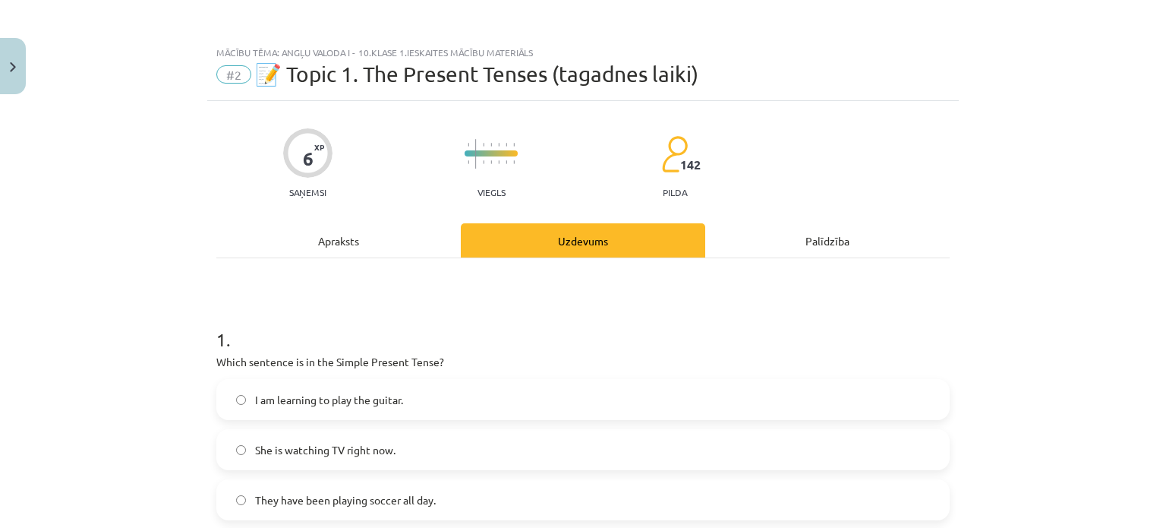
click at [339, 227] on div "Apraksts" at bounding box center [338, 240] width 244 height 34
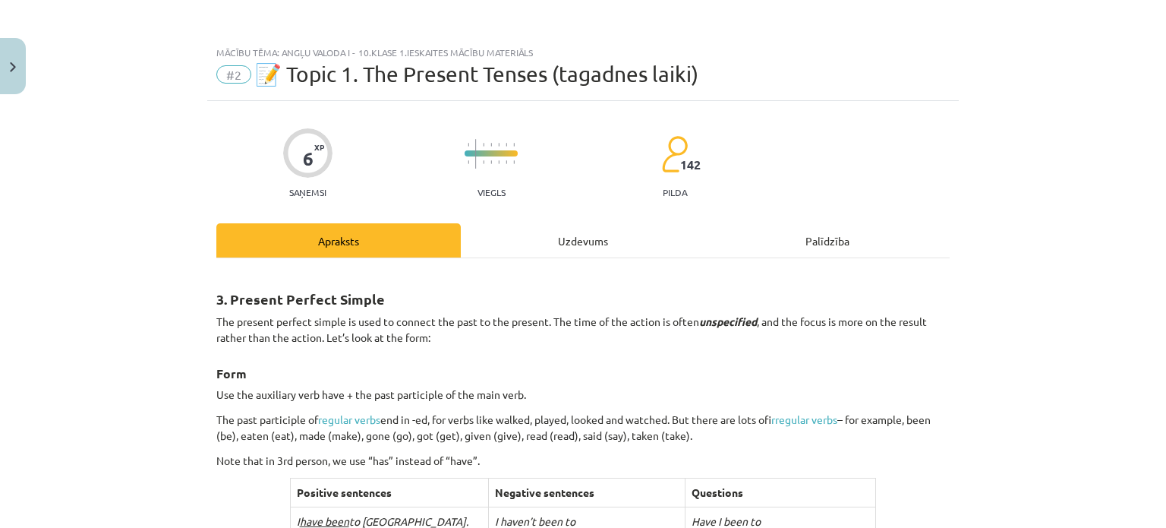
scroll to position [38, 0]
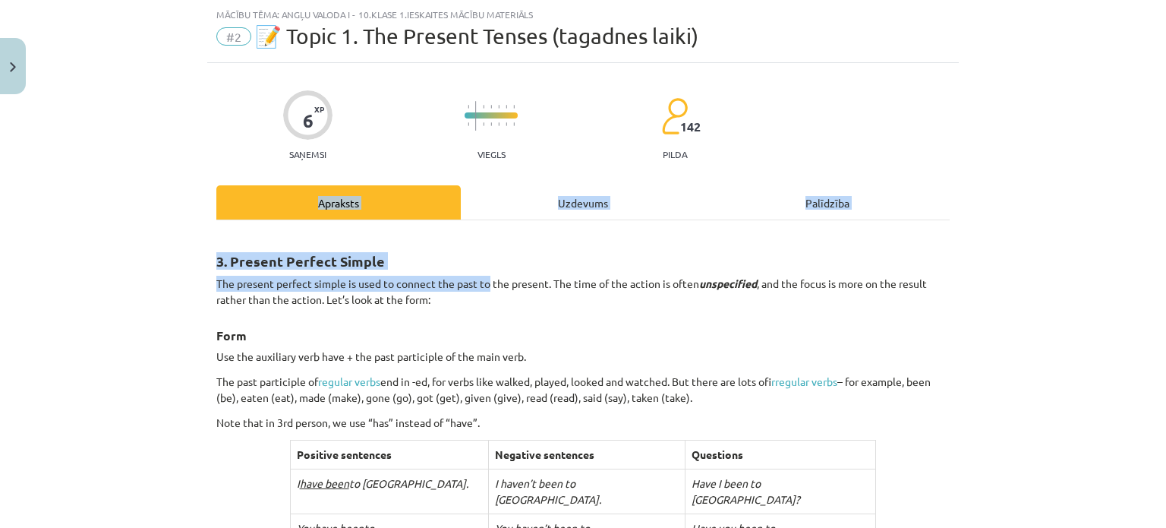
drag, startPoint x: 339, startPoint y: 227, endPoint x: 480, endPoint y: 282, distance: 151.7
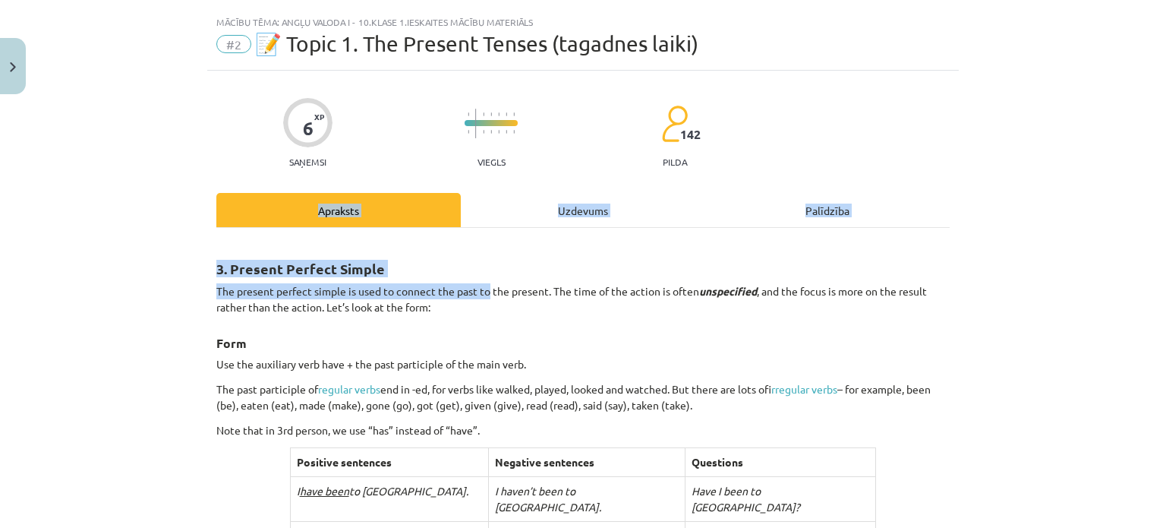
scroll to position [42, 0]
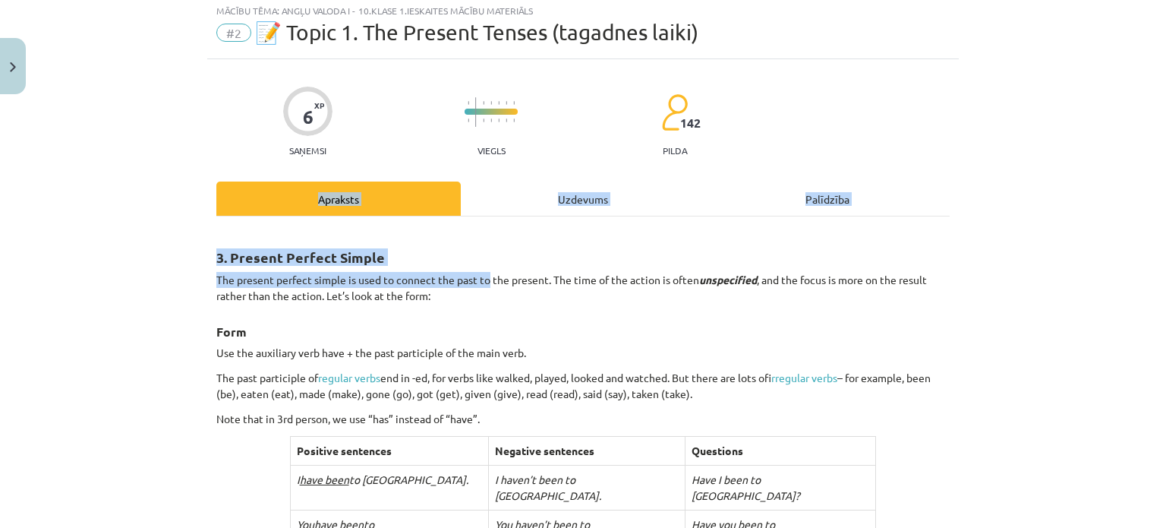
click at [480, 282] on p "The present perfect simple is used to connect the past to the present. The time…" at bounding box center [582, 288] width 733 height 32
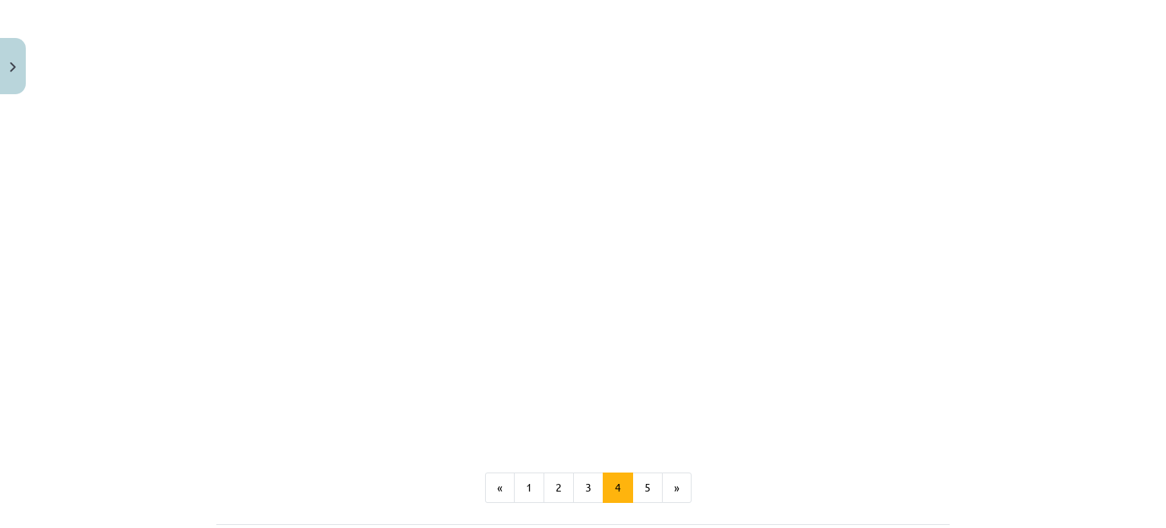
scroll to position [1374, 0]
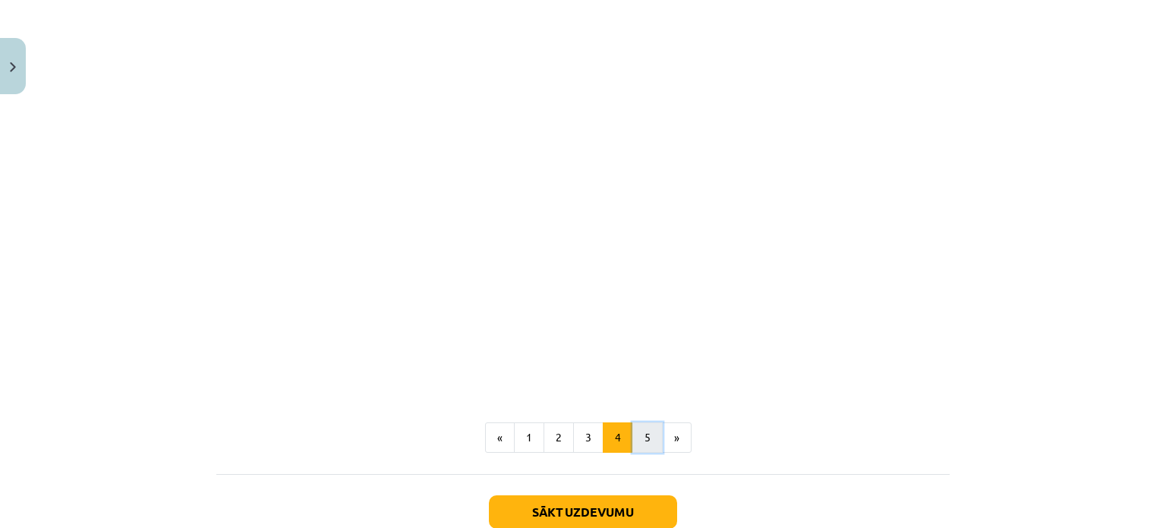
click at [632, 422] on button "5" at bounding box center [647, 437] width 30 height 30
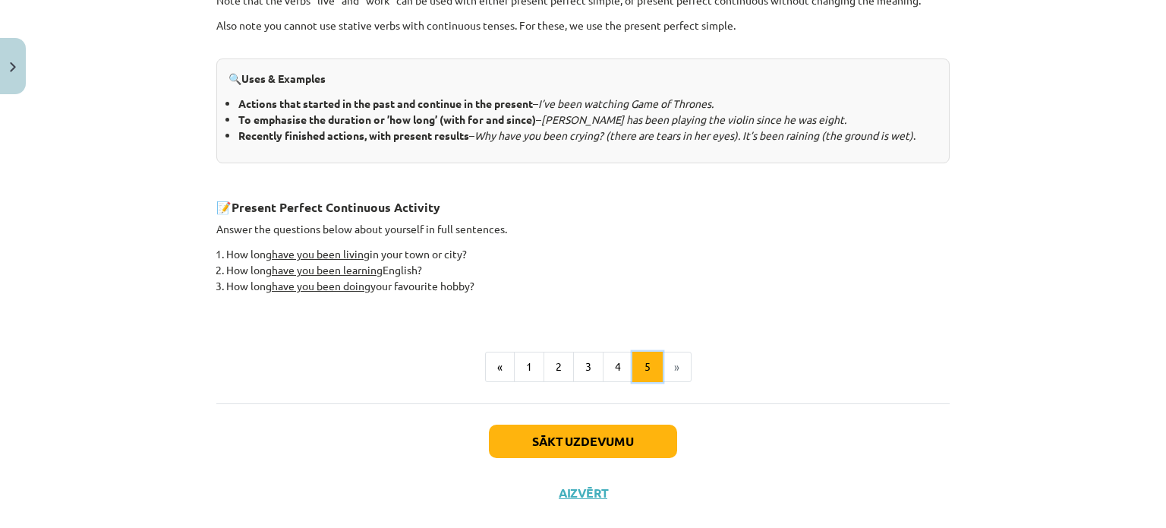
scroll to position [671, 0]
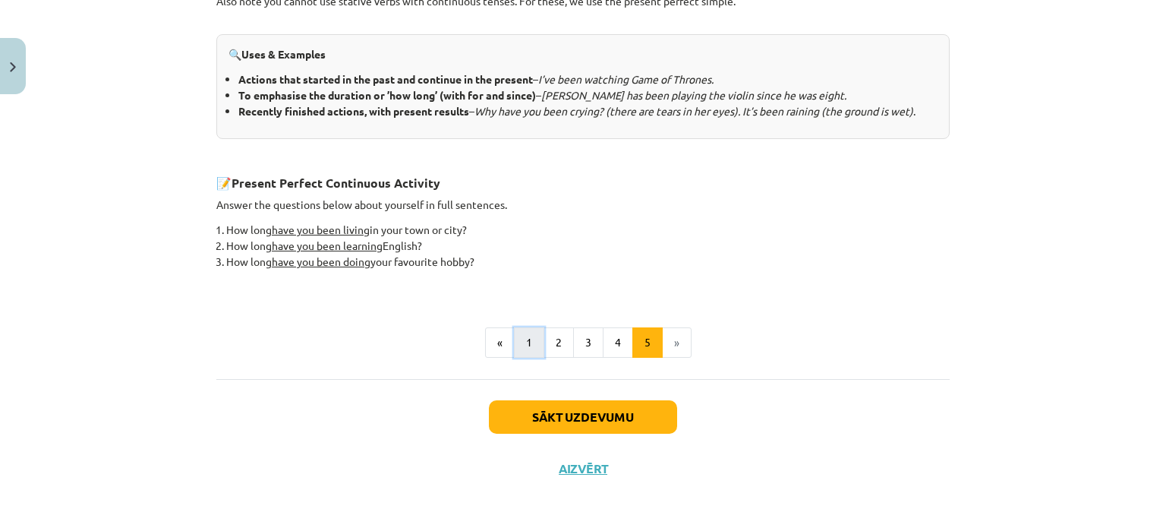
click at [514, 342] on button "1" at bounding box center [529, 342] width 30 height 30
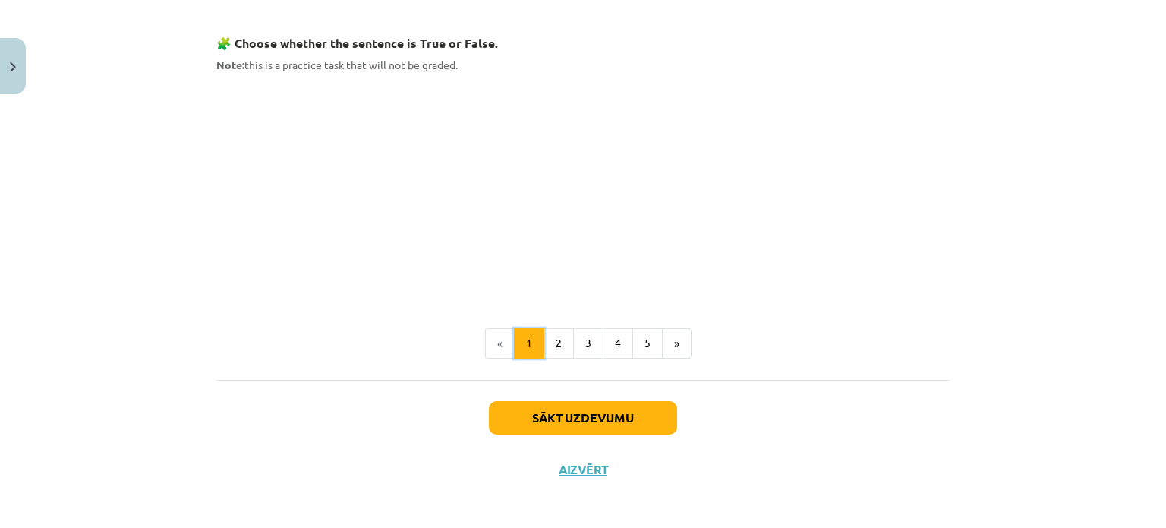
scroll to position [1002, 0]
click at [556, 342] on button "2" at bounding box center [558, 343] width 30 height 30
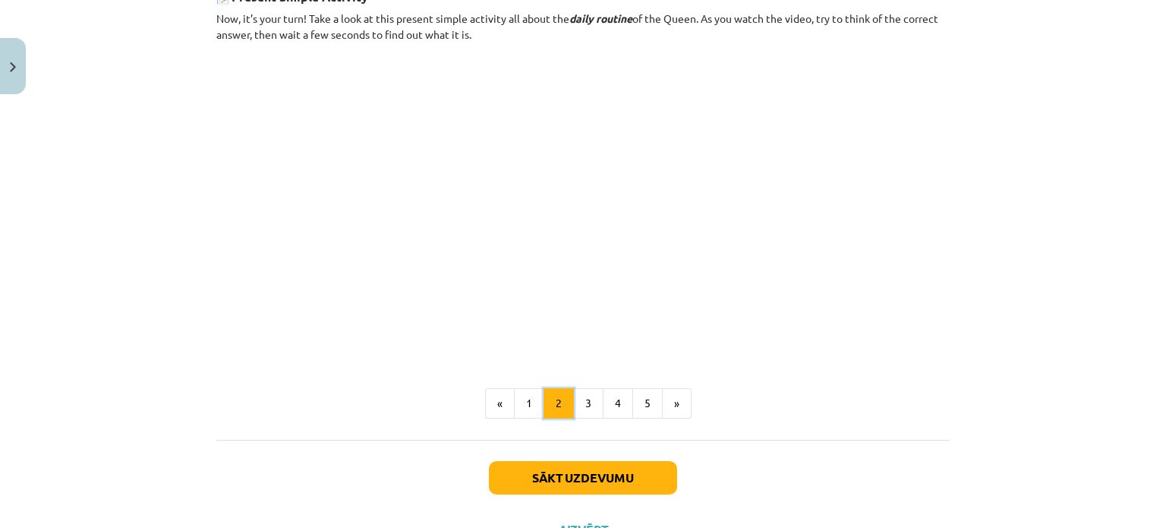
scroll to position [966, 0]
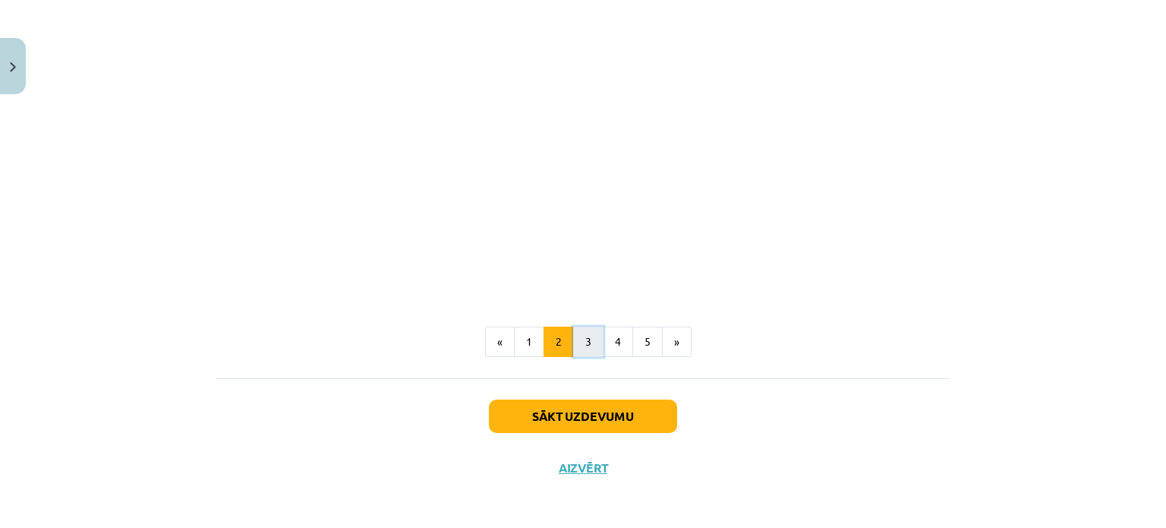
click at [581, 335] on button "3" at bounding box center [588, 341] width 30 height 30
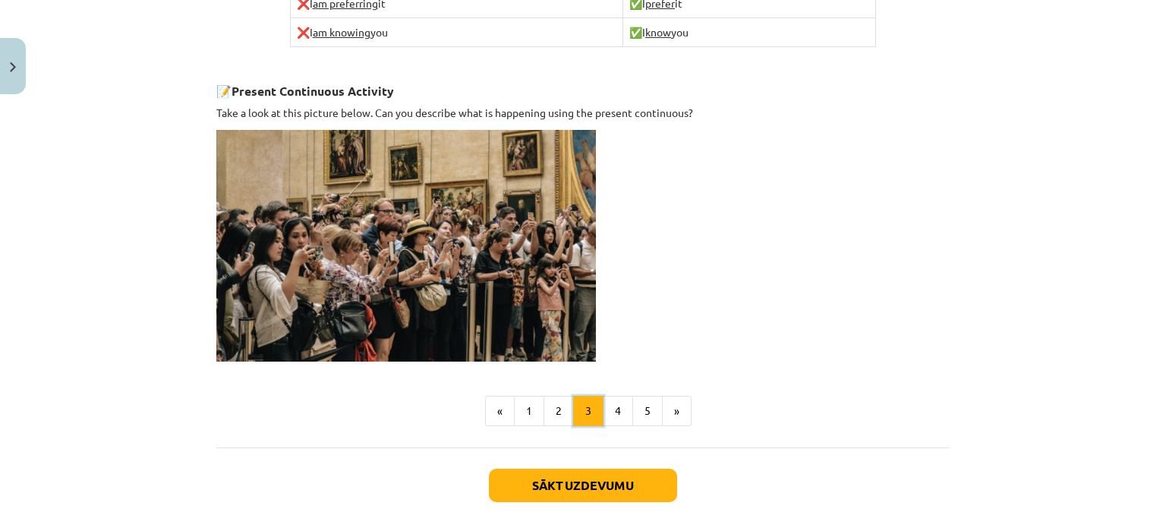
scroll to position [1081, 0]
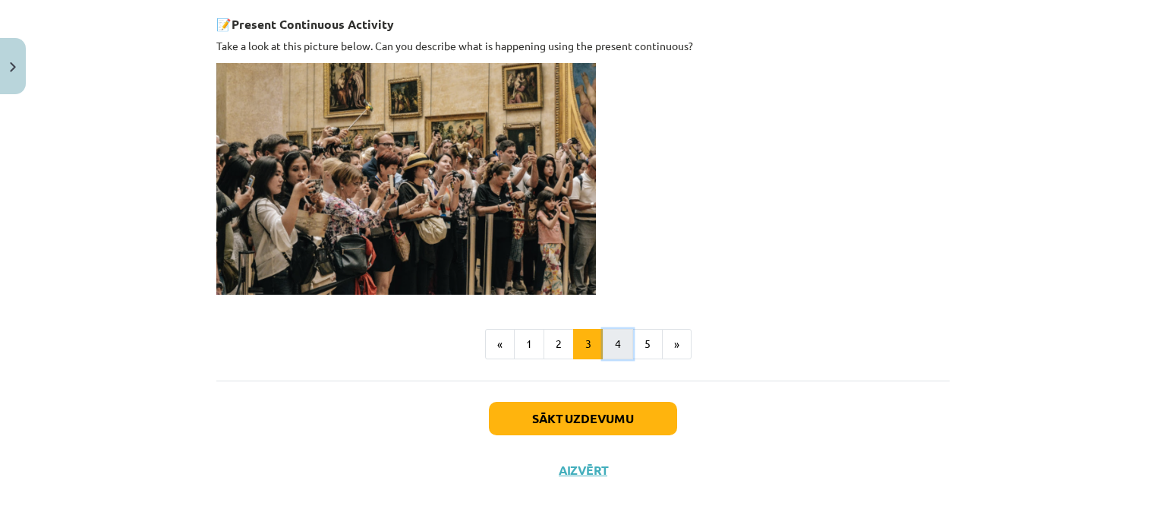
click at [607, 342] on button "4" at bounding box center [618, 344] width 30 height 30
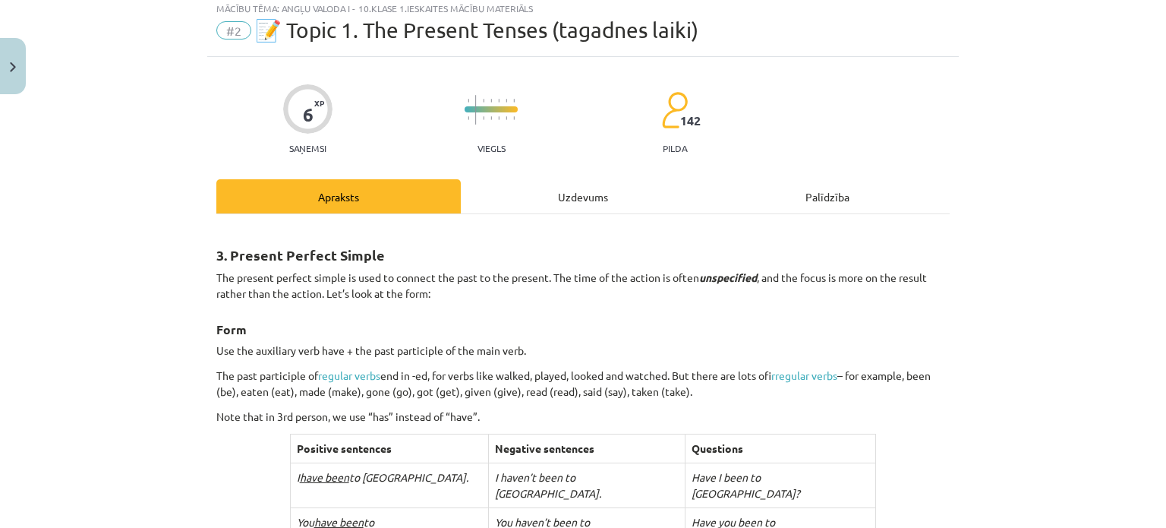
scroll to position [0, 0]
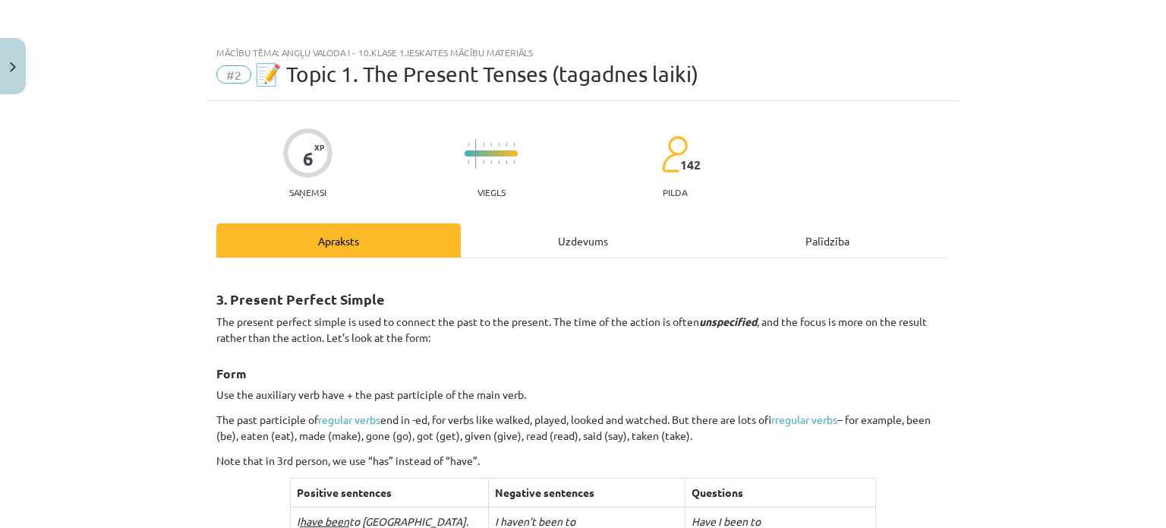
click at [553, 239] on div "Uzdevums" at bounding box center [583, 240] width 244 height 34
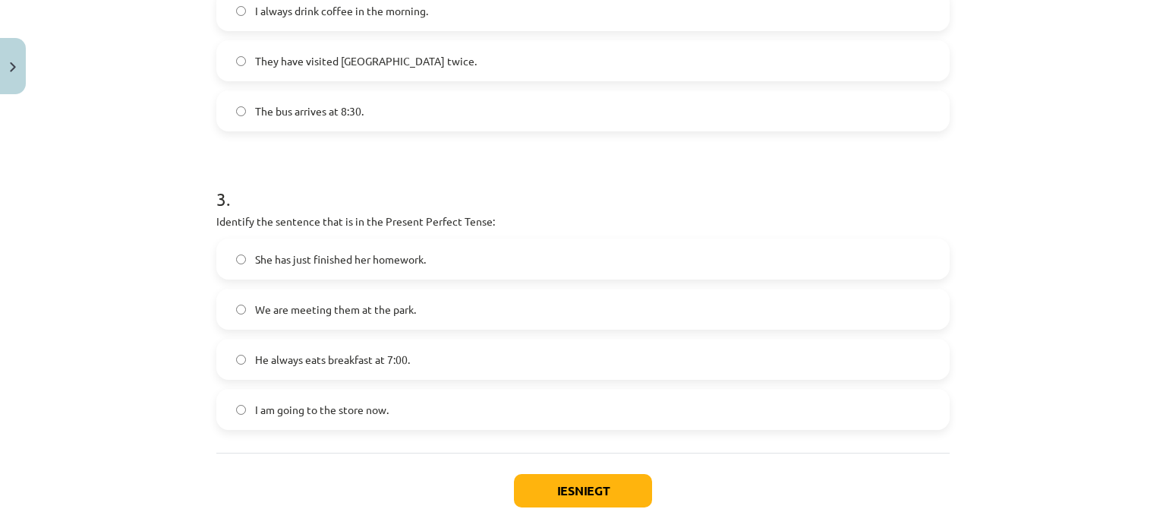
scroll to position [739, 0]
click at [541, 487] on button "Iesniegt" at bounding box center [583, 487] width 138 height 33
click at [565, 494] on button "Iesniegt" at bounding box center [583, 487] width 138 height 33
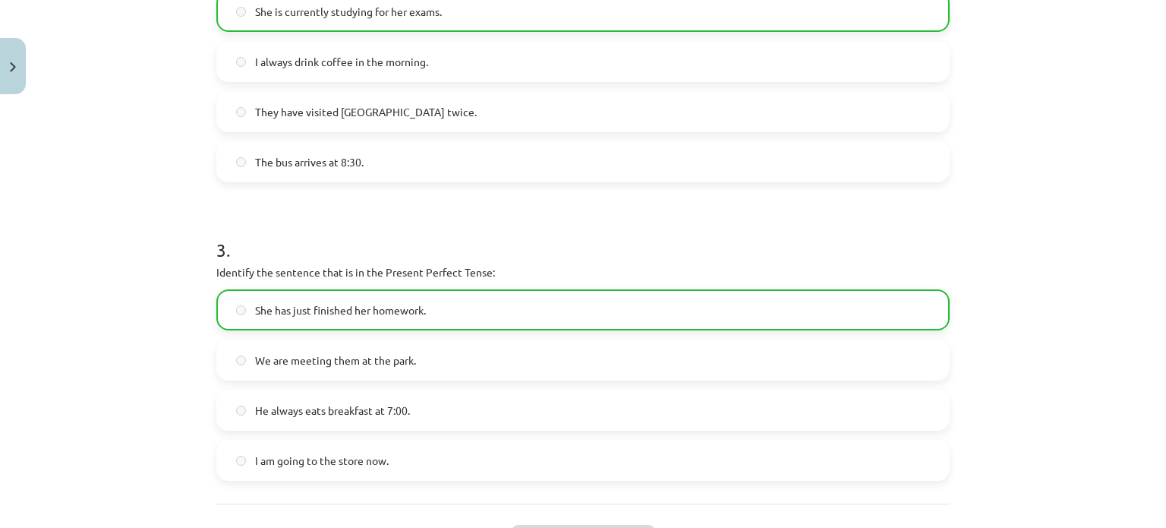
scroll to position [862, 0]
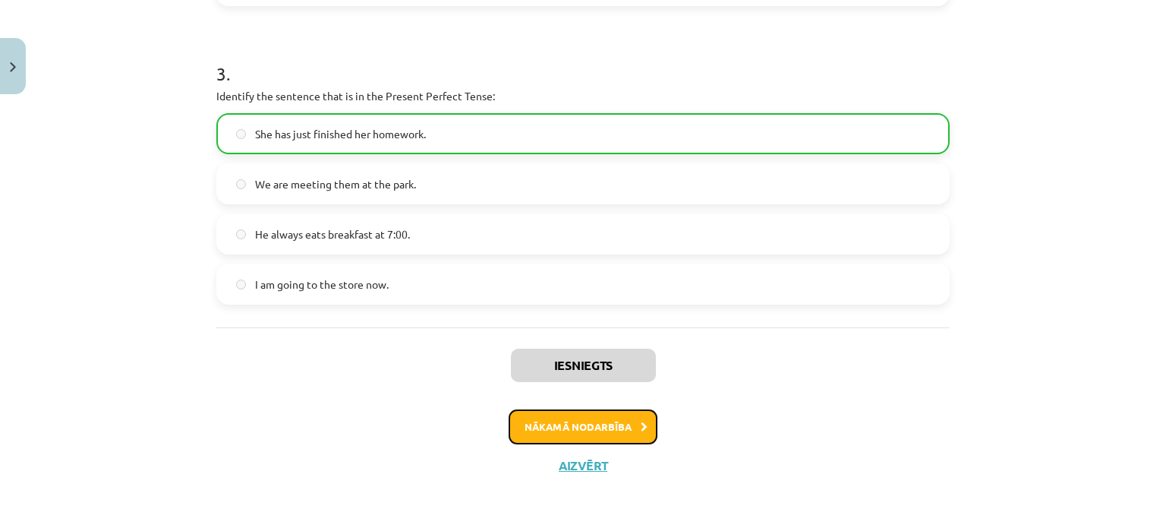
click at [605, 414] on button "Nākamā nodarbība" at bounding box center [583, 426] width 149 height 35
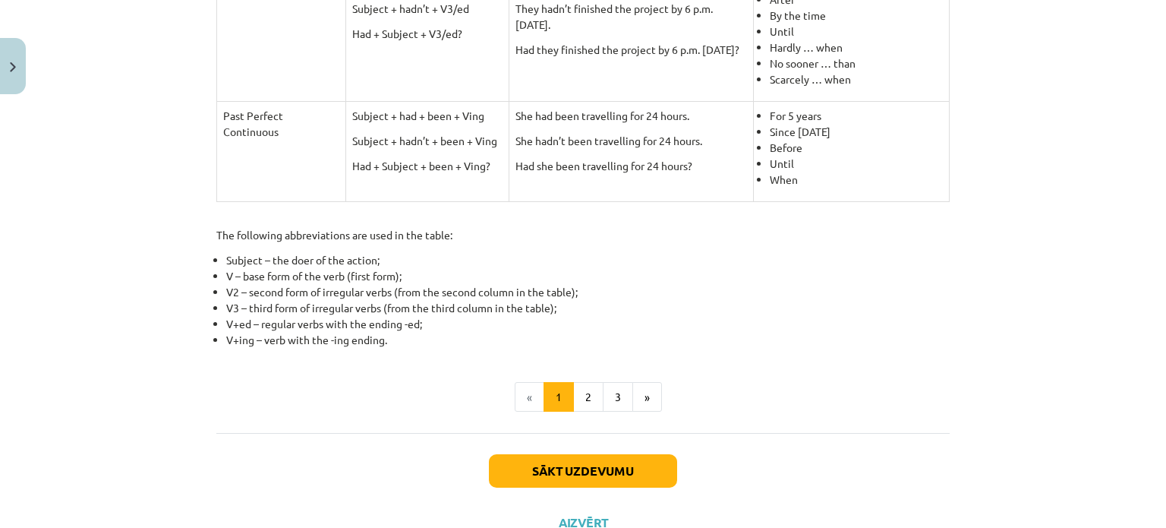
scroll to position [706, 0]
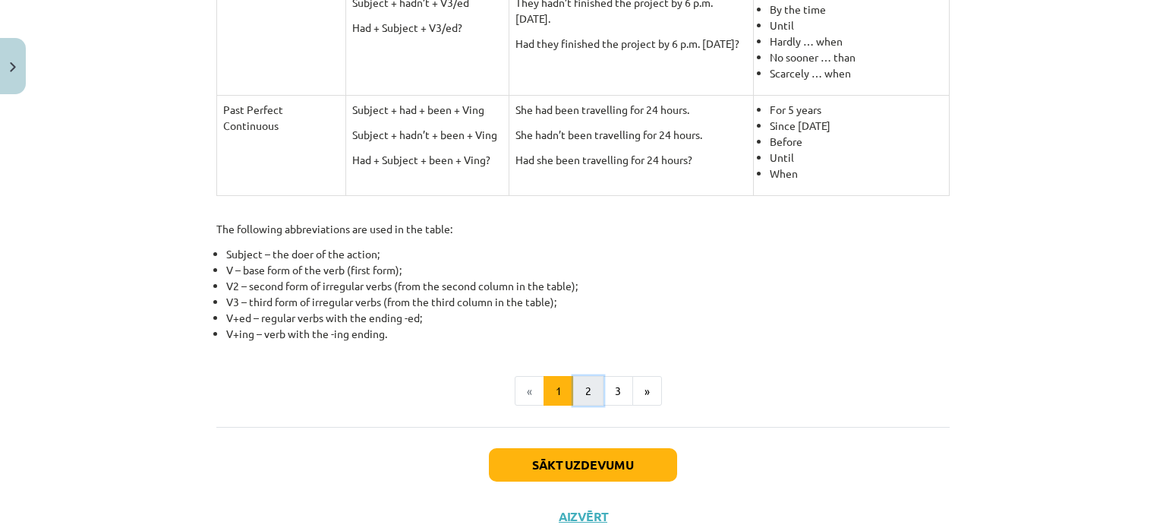
click at [574, 392] on button "2" at bounding box center [588, 391] width 30 height 30
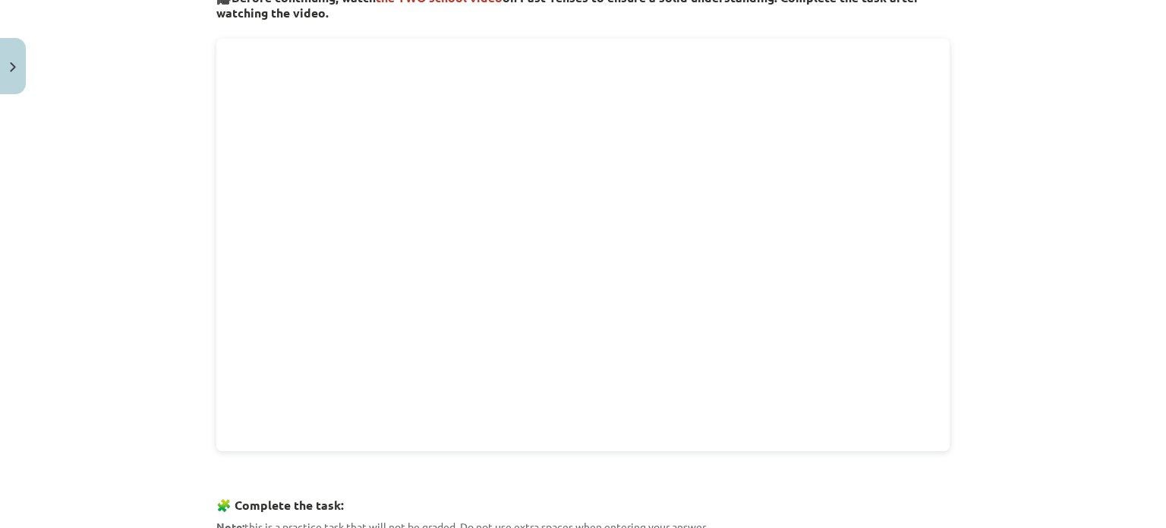
scroll to position [292, 0]
click at [796, 503] on h3 "🧩 Complete the task:" at bounding box center [582, 501] width 733 height 28
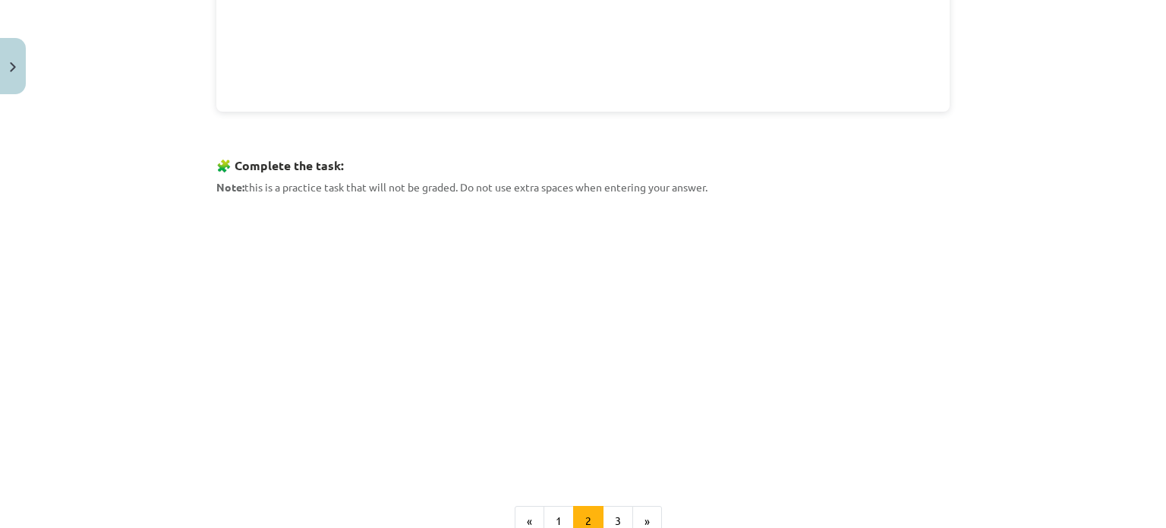
scroll to position [683, 0]
